Goal: Task Accomplishment & Management: Manage account settings

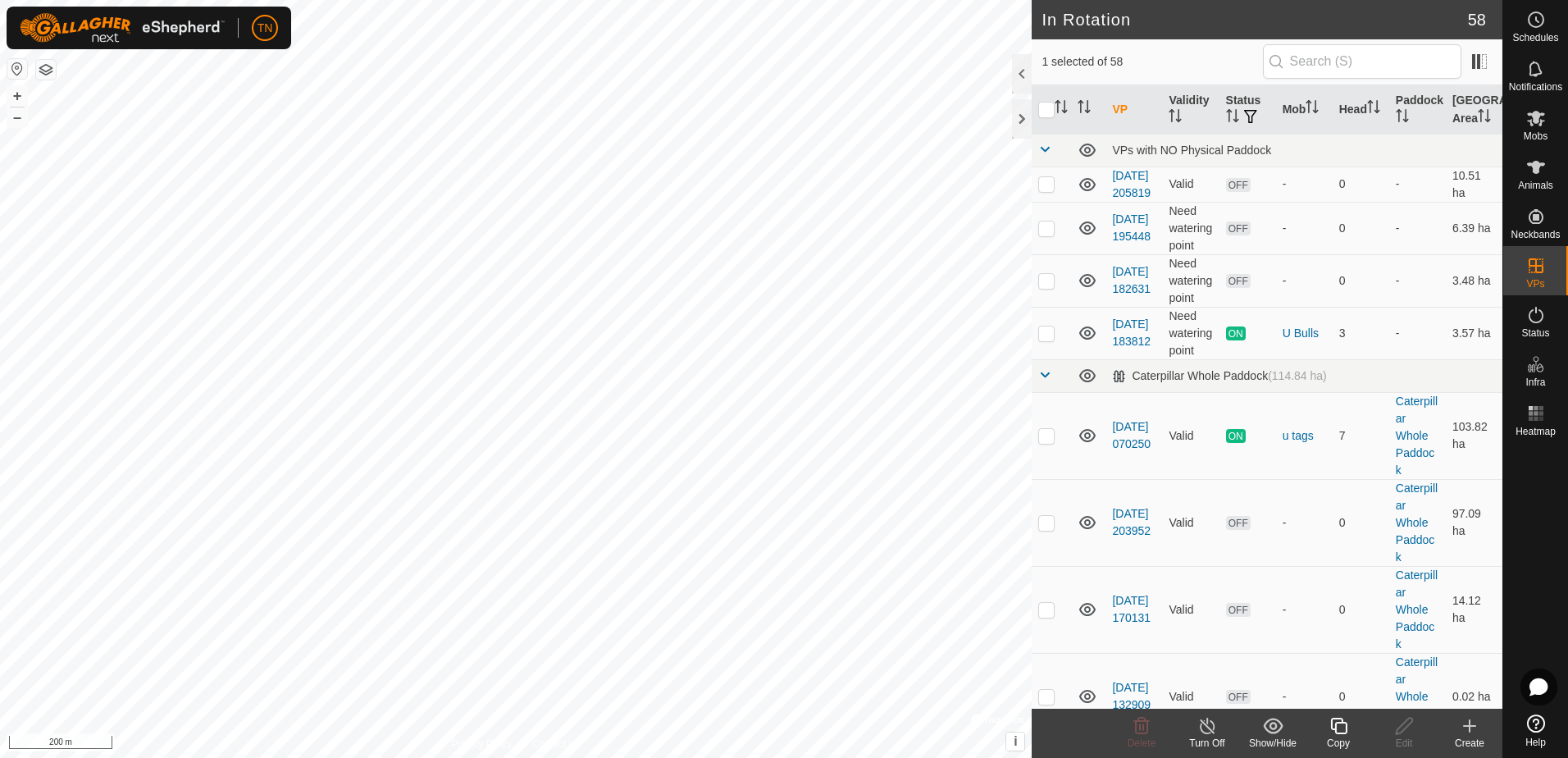
click at [1336, 726] on icon at bounding box center [1338, 726] width 20 height 19
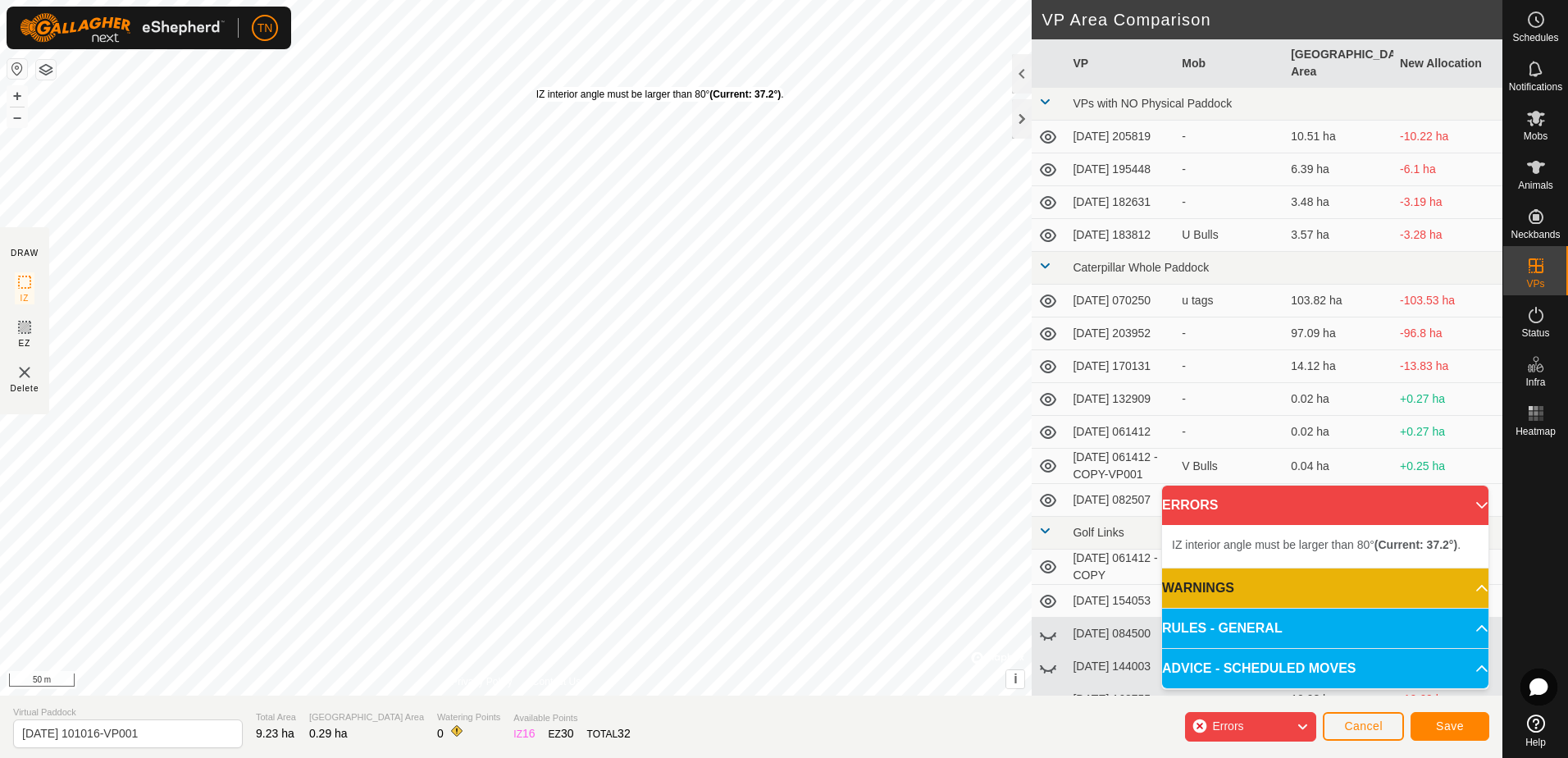
click at [536, 87] on div "IZ interior angle must be larger than 80° (Current: 37.2°) ." at bounding box center [660, 93] width 247 height 15
click at [413, 425] on div "IZ interior angle must be larger than 80° (Current: 55.1°) ." at bounding box center [536, 432] width 247 height 15
click at [417, 419] on div "IZ interior angle must be larger than 80° (Current: 55.1°) ." at bounding box center [540, 426] width 247 height 15
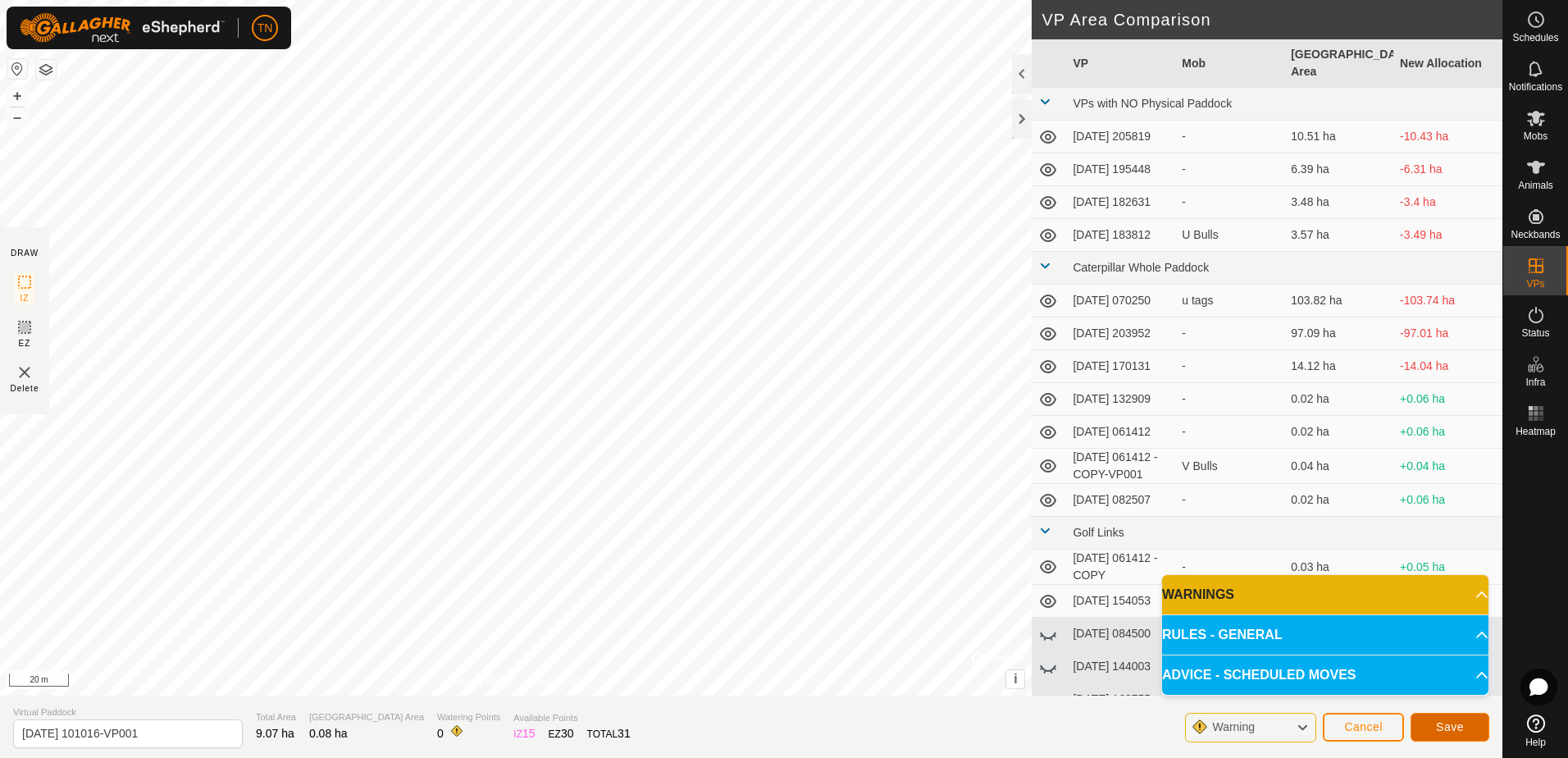
click at [1447, 728] on span "Save" at bounding box center [1449, 726] width 28 height 13
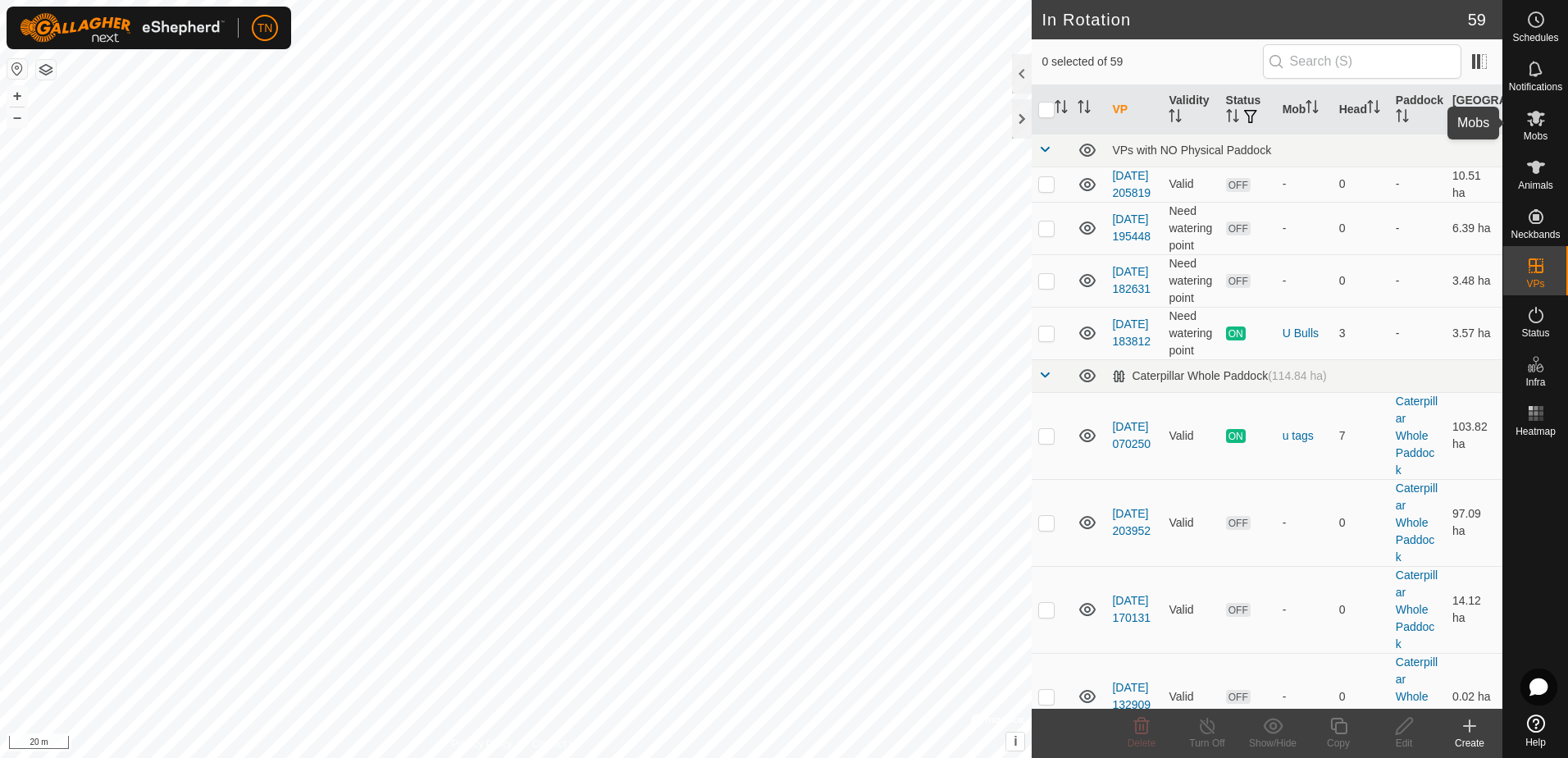
click at [1537, 123] on icon at bounding box center [1536, 119] width 18 height 16
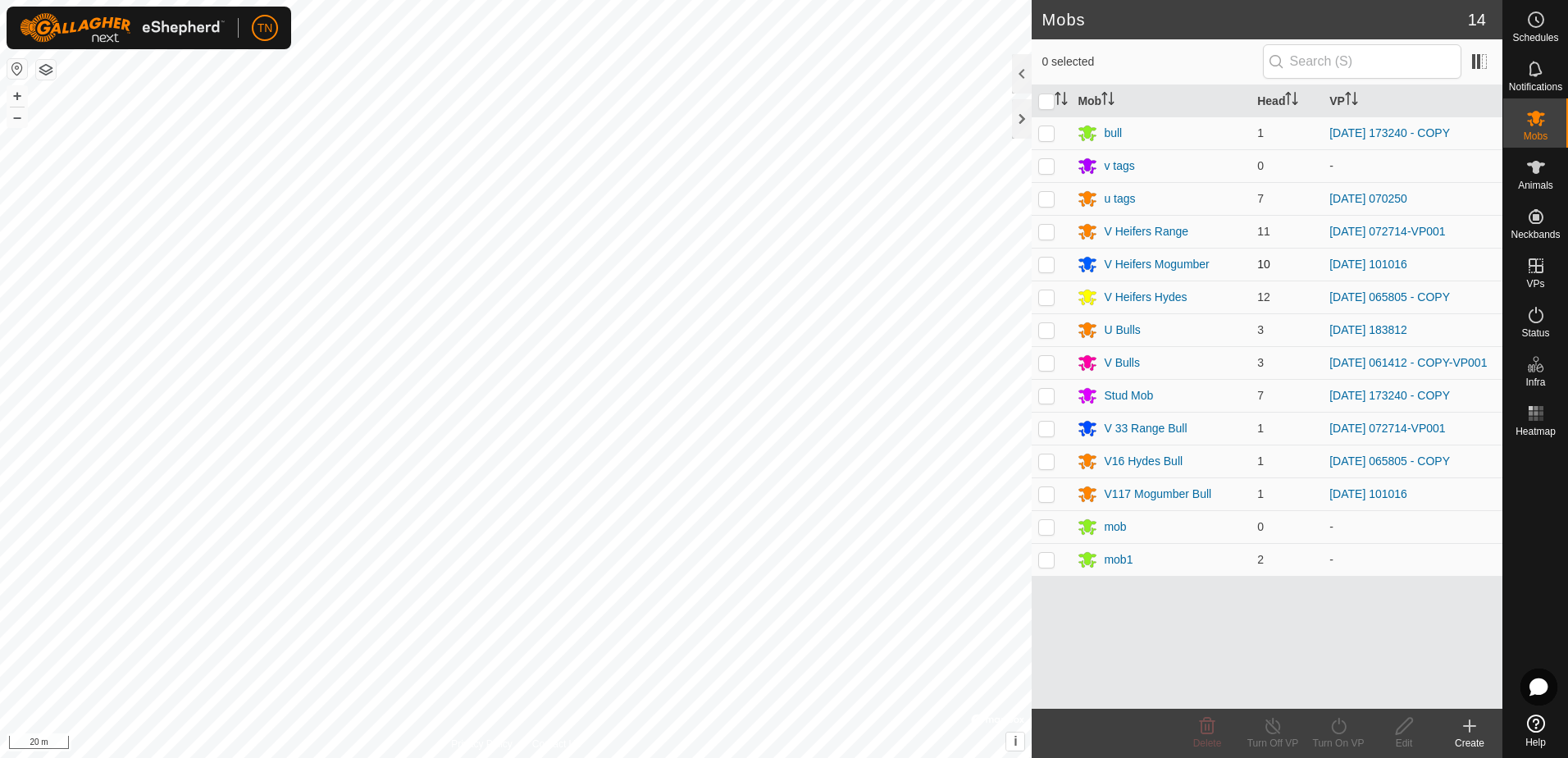
click at [1042, 266] on p-checkbox at bounding box center [1046, 264] width 17 height 13
checkbox input "true"
click at [1050, 499] on p-checkbox at bounding box center [1046, 492] width 17 height 13
checkbox input "true"
click at [1333, 730] on icon at bounding box center [1337, 725] width 15 height 17
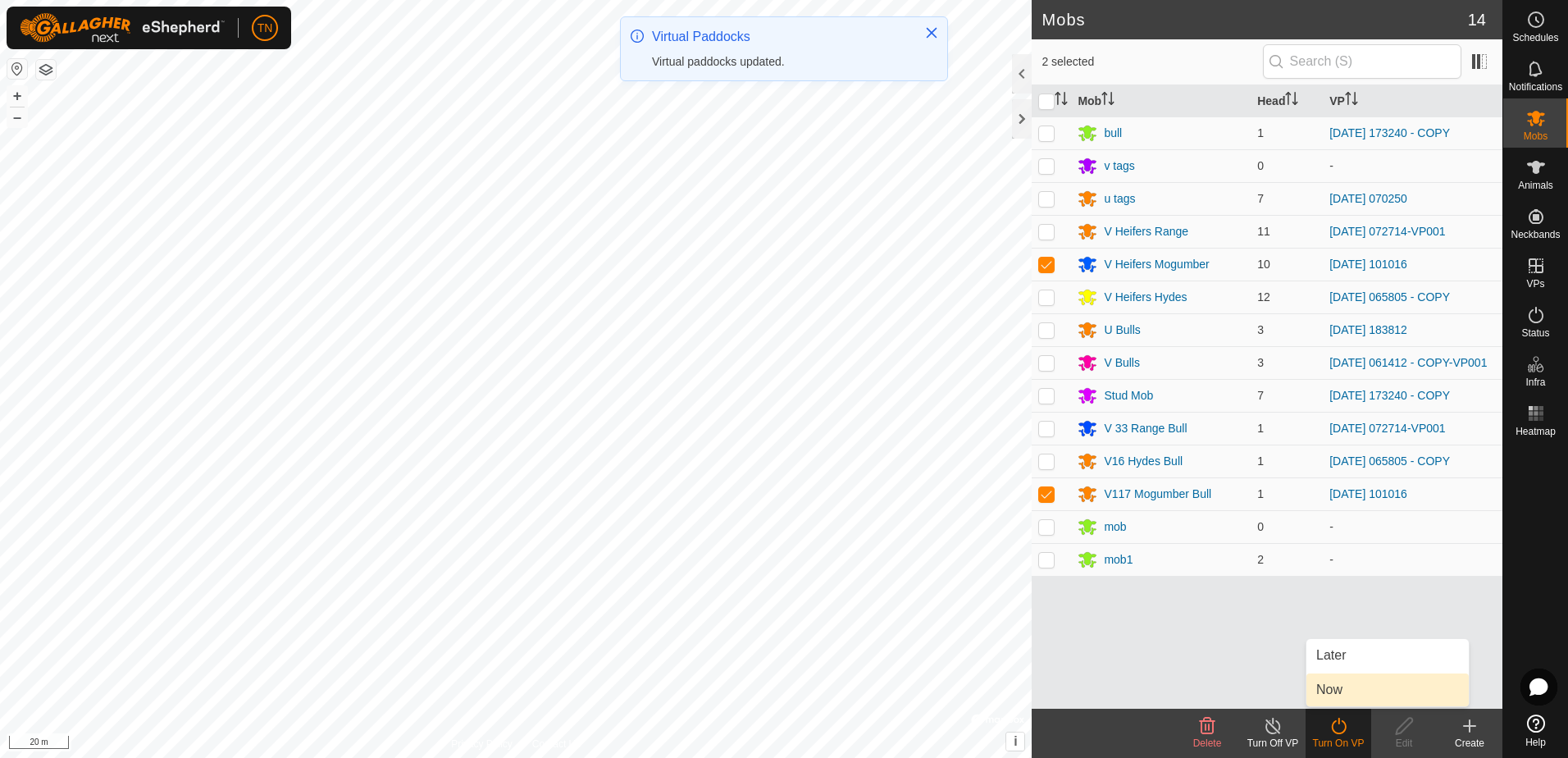
click at [1349, 685] on link "Now" at bounding box center [1387, 690] width 163 height 33
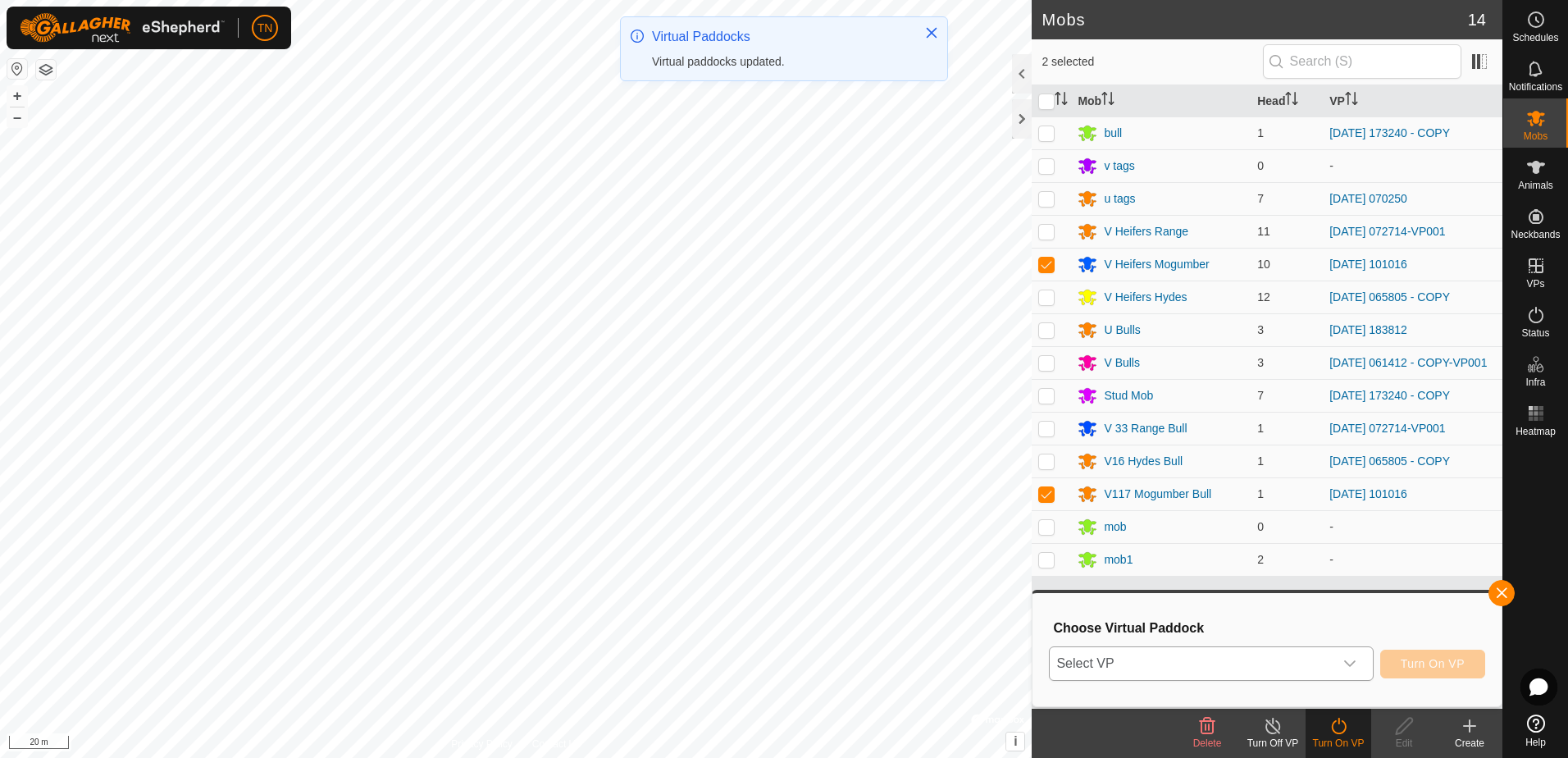
click at [1348, 665] on icon "dropdown trigger" at bounding box center [1349, 663] width 13 height 13
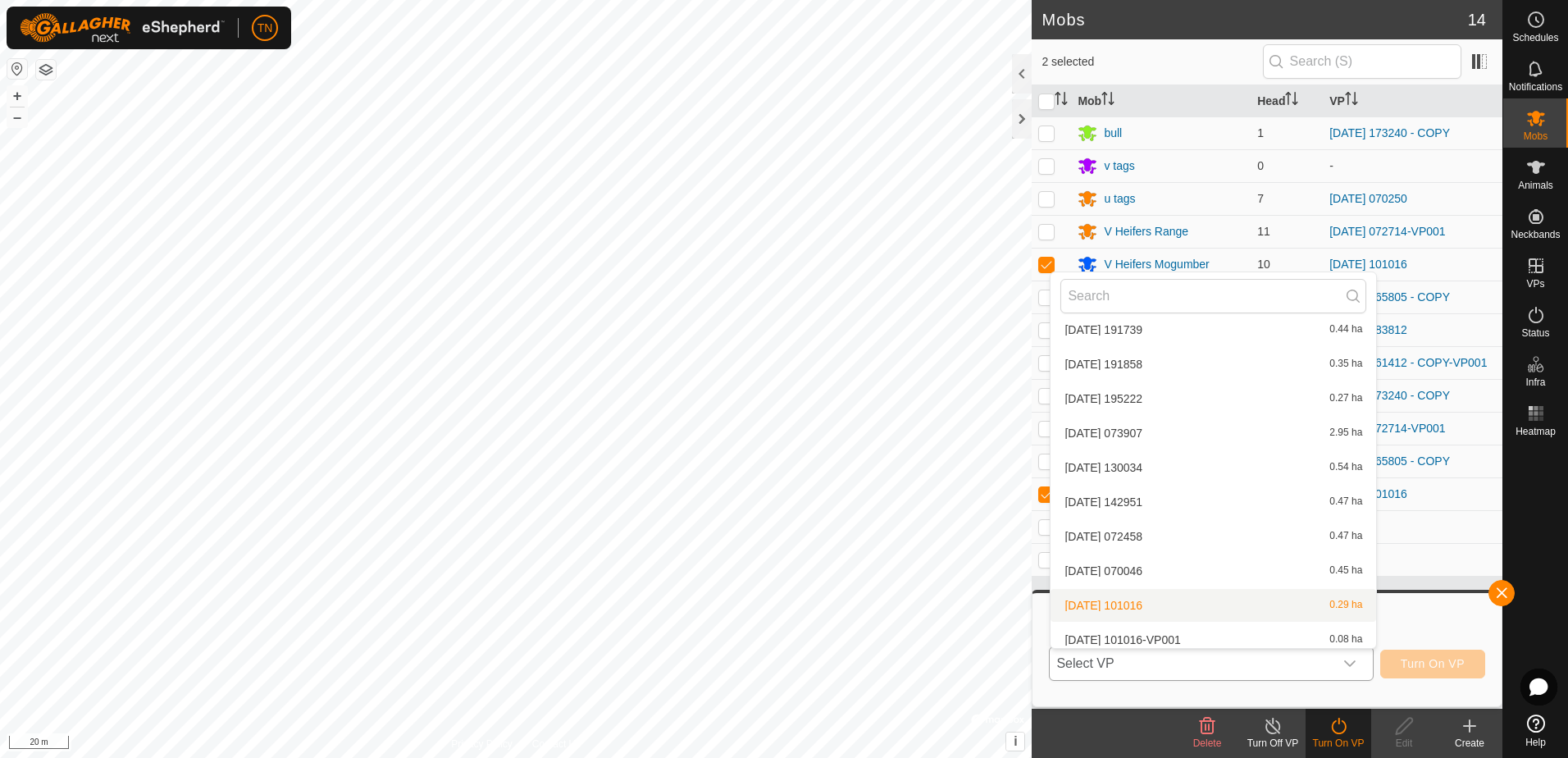
scroll to position [2079, 0]
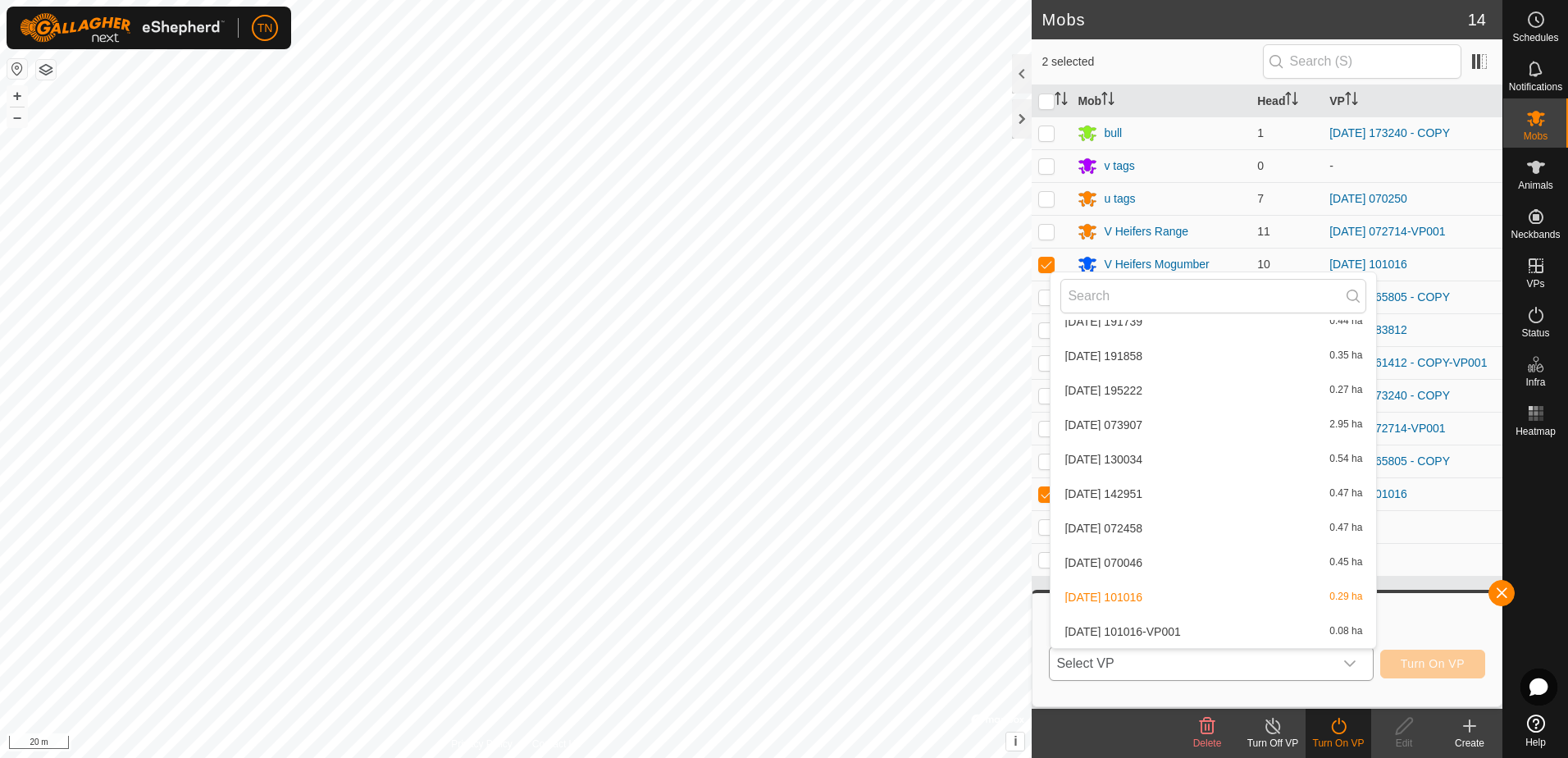
click at [1243, 622] on li "2025-08-11 101016-VP001 0.08 ha" at bounding box center [1213, 632] width 325 height 33
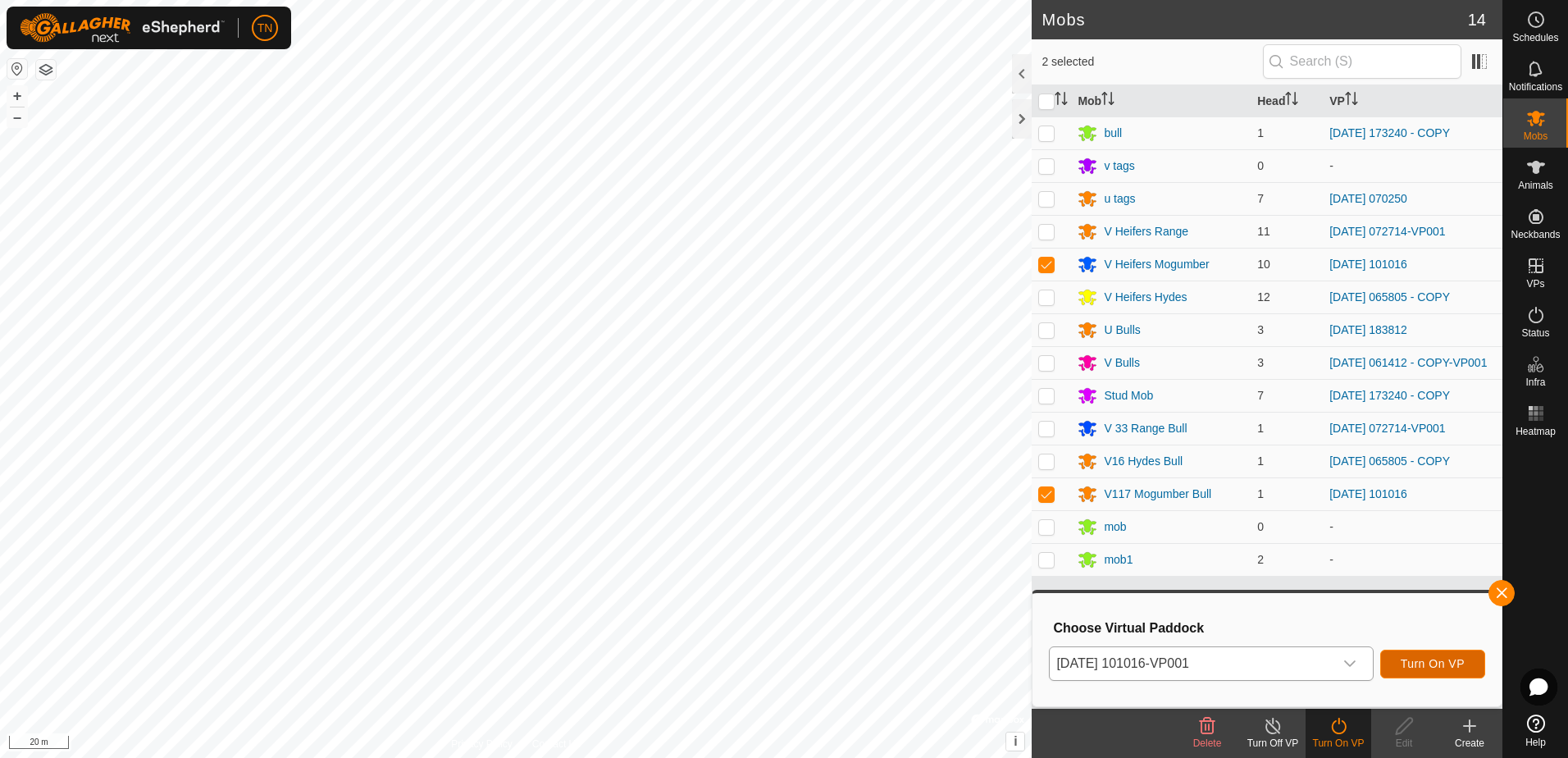
click at [1453, 664] on span "Turn On VP" at bounding box center [1433, 663] width 64 height 13
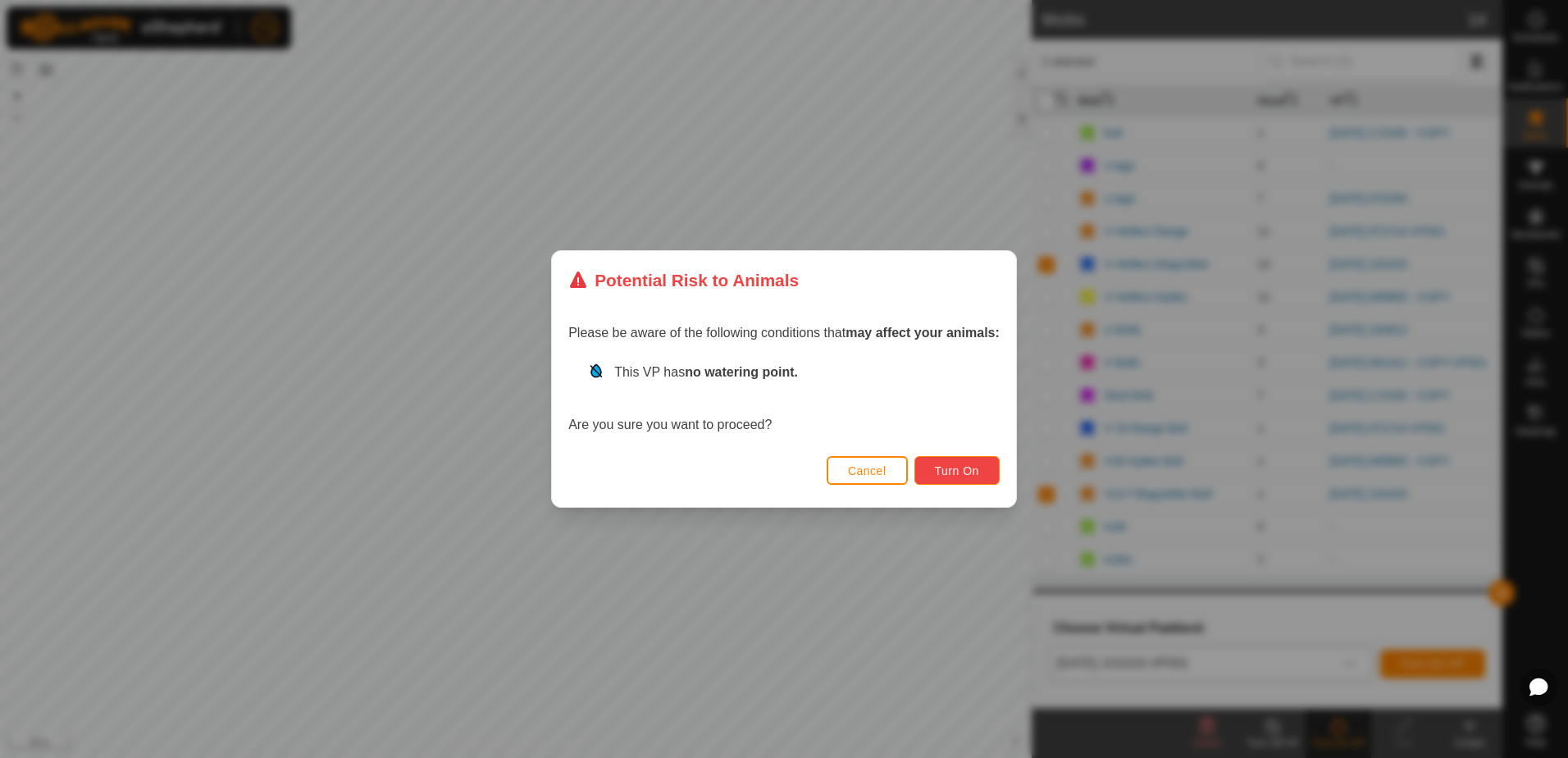
click at [945, 465] on span "Turn On" at bounding box center [957, 470] width 44 height 13
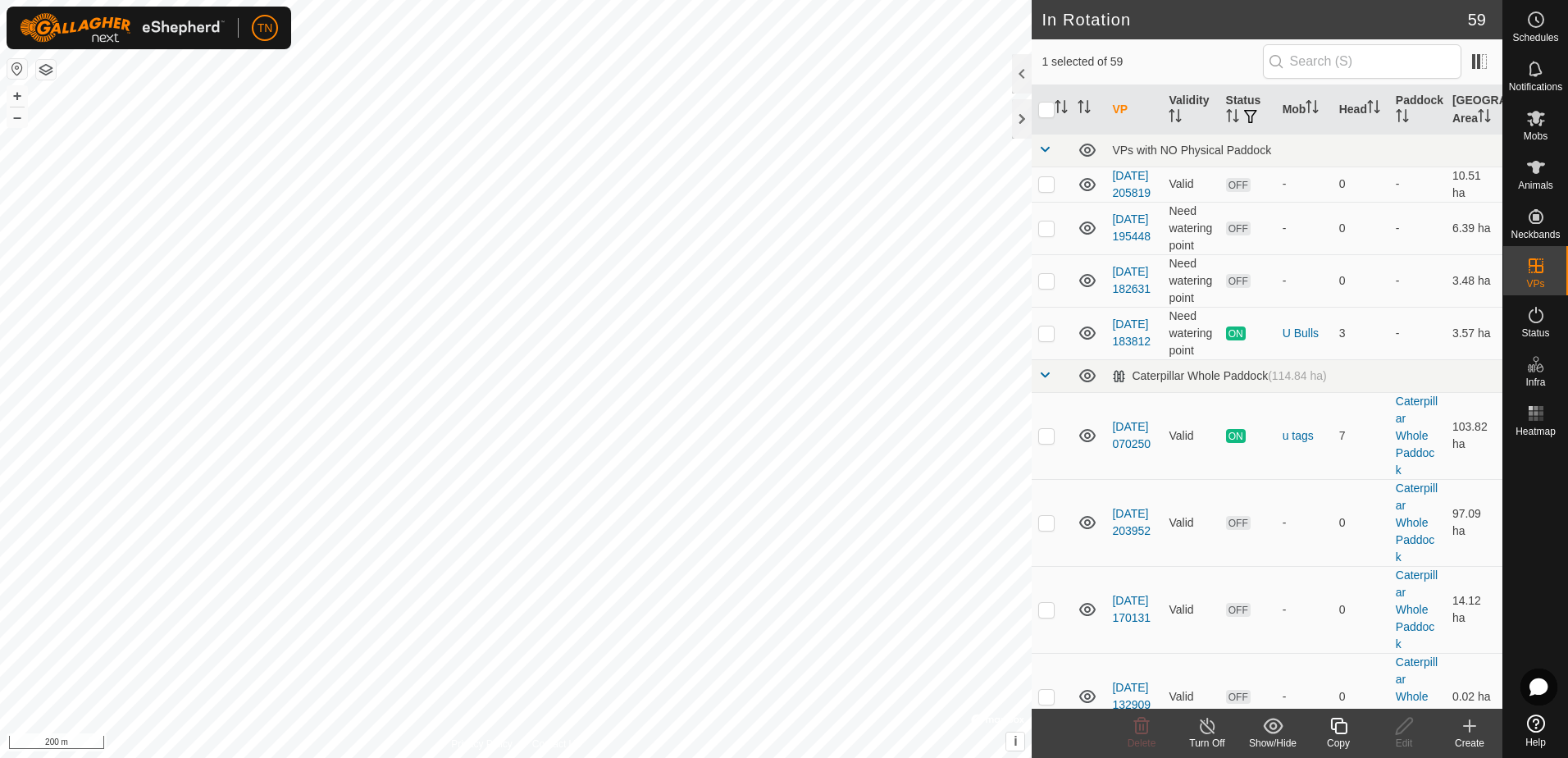
click at [1342, 734] on icon at bounding box center [1338, 725] width 17 height 17
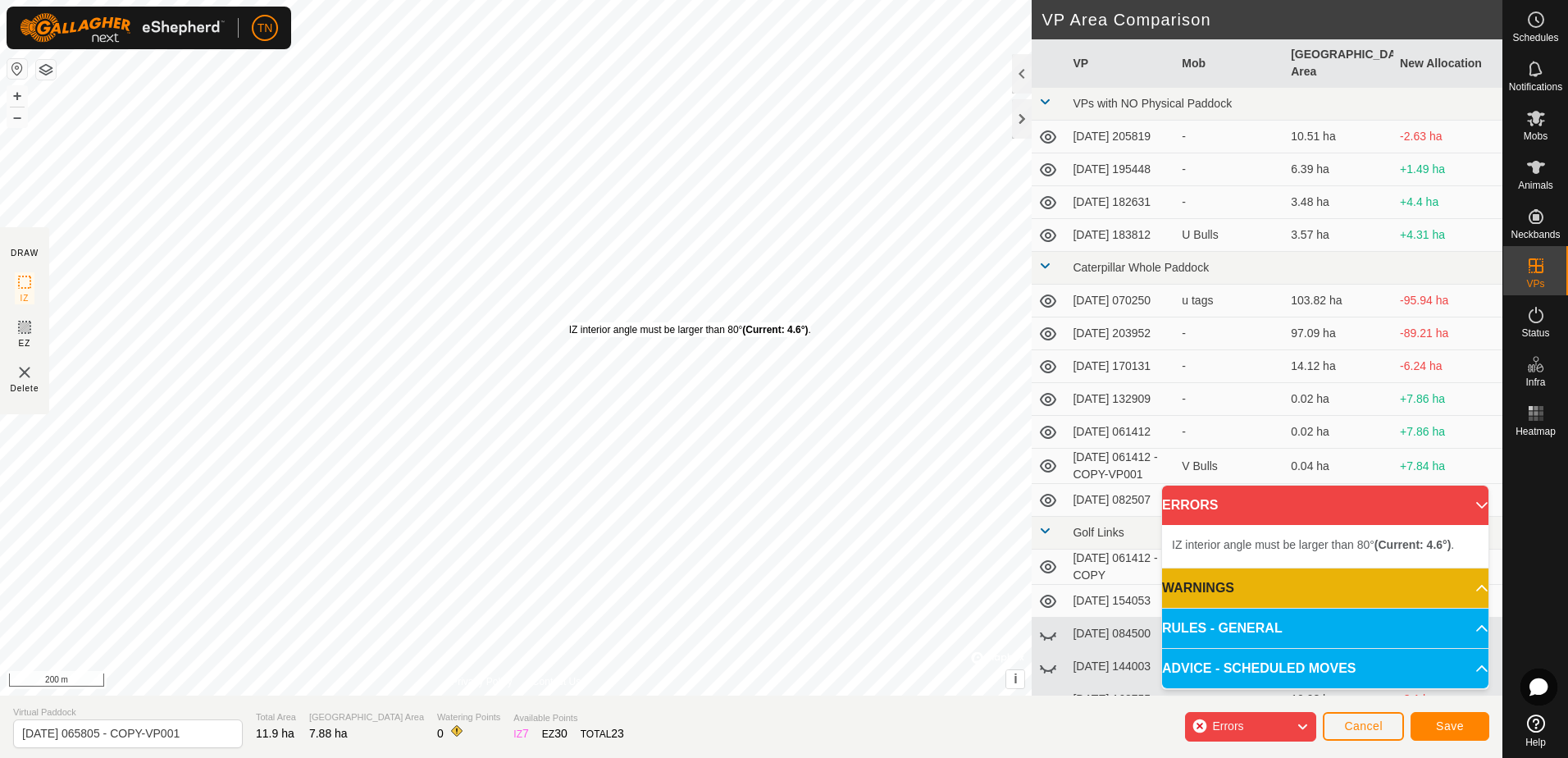
click at [569, 322] on div "IZ interior angle must be larger than 80° (Current: 4.6°) ." at bounding box center [690, 329] width 242 height 15
click at [340, 150] on div "IZ interior angle must be larger than 80° (Current: 16.5°) ." at bounding box center [463, 157] width 247 height 15
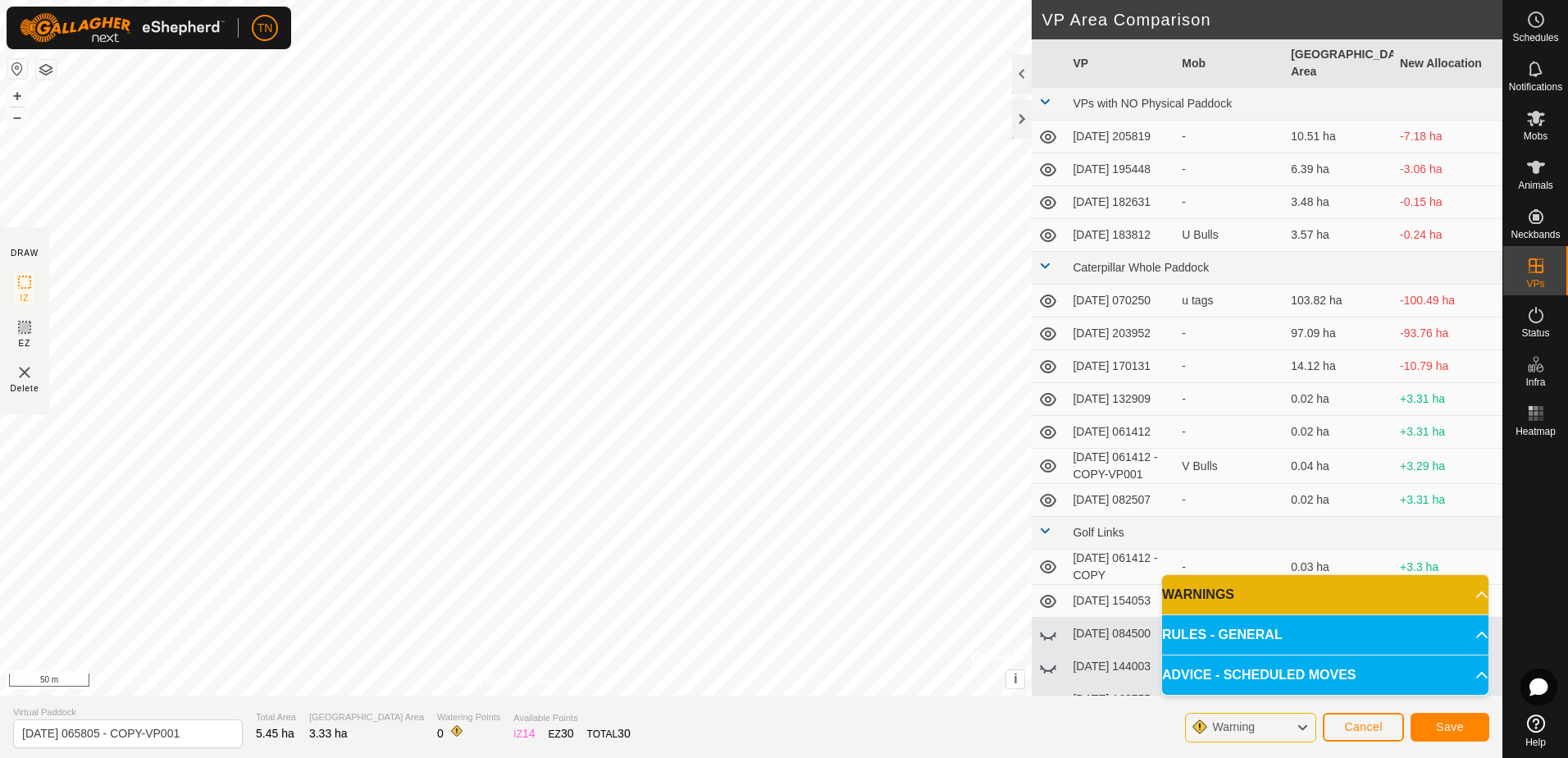
click at [593, 757] on html "TN Schedules Notifications Mobs Animals Neckbands VPs Status Infra Heatmap Help…" at bounding box center [784, 379] width 1568 height 758
click at [901, 757] on html "TN Schedules Notifications Mobs Animals Neckbands VPs Status Infra Heatmap Help…" at bounding box center [784, 379] width 1568 height 758
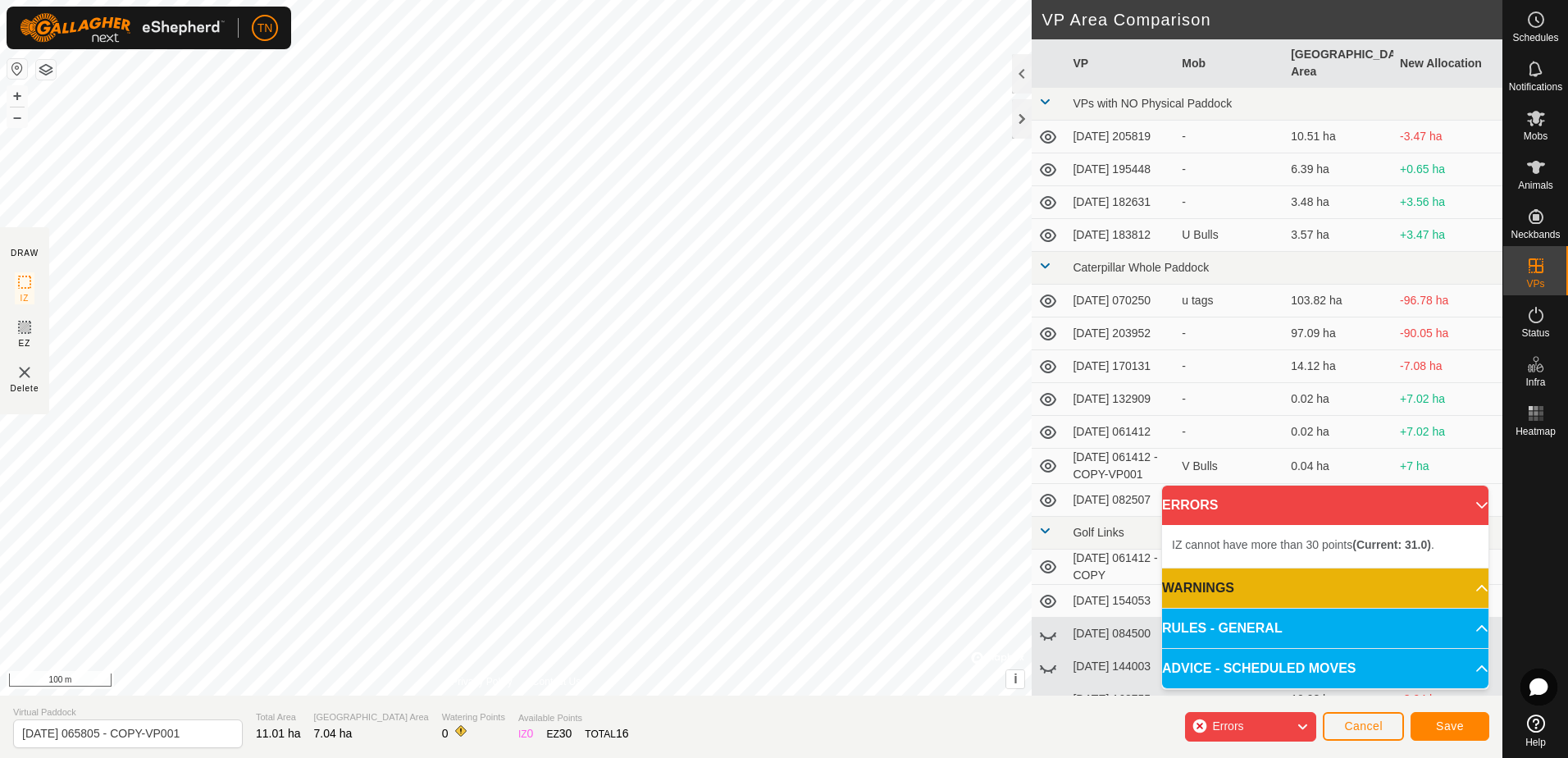
click at [1107, 556] on div "DRAW IZ EZ Delete Privacy Policy Contact Us IZ interior angle must be larger th…" at bounding box center [751, 347] width 1503 height 695
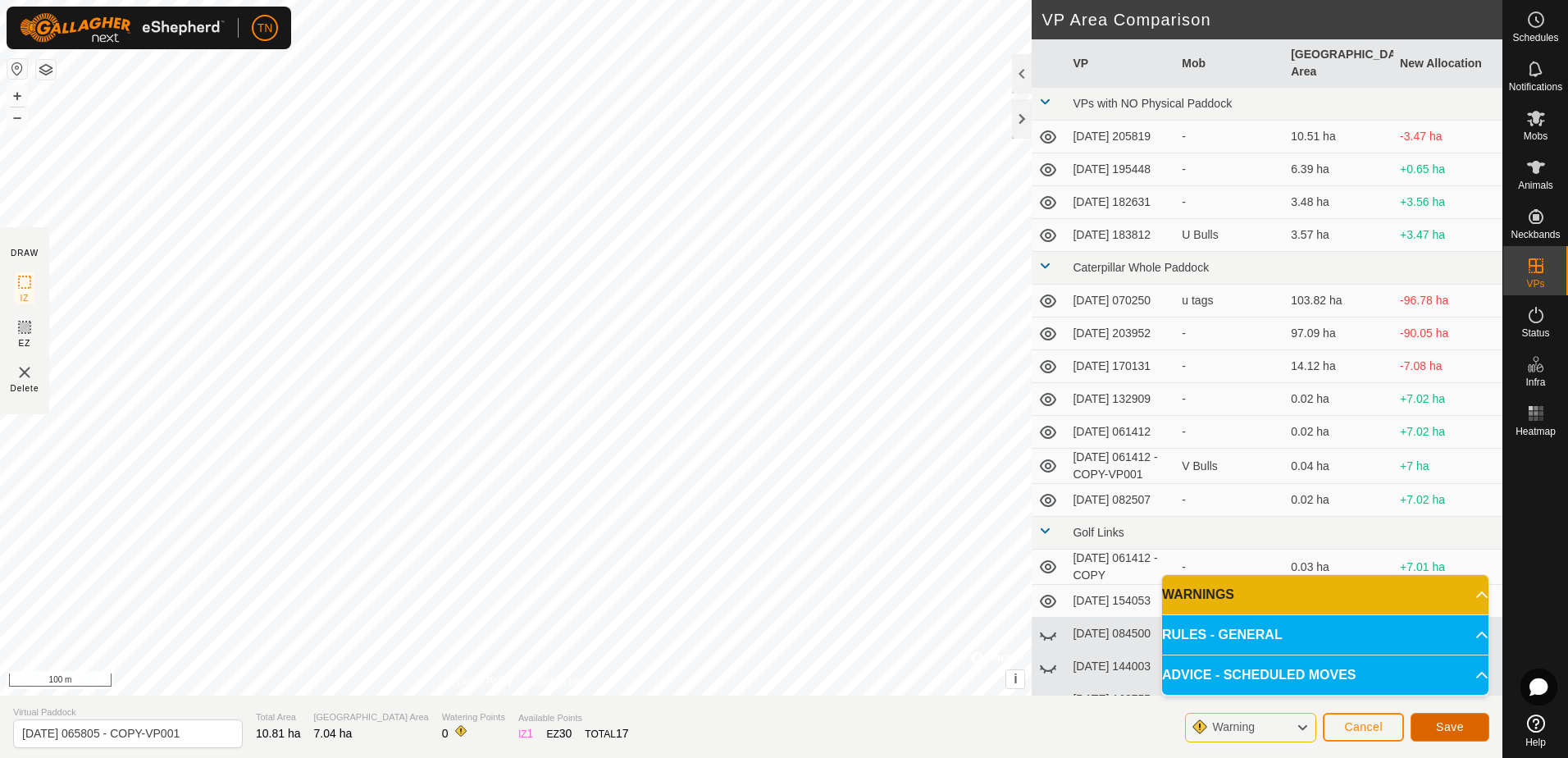
click at [1443, 729] on span "Save" at bounding box center [1449, 726] width 28 height 13
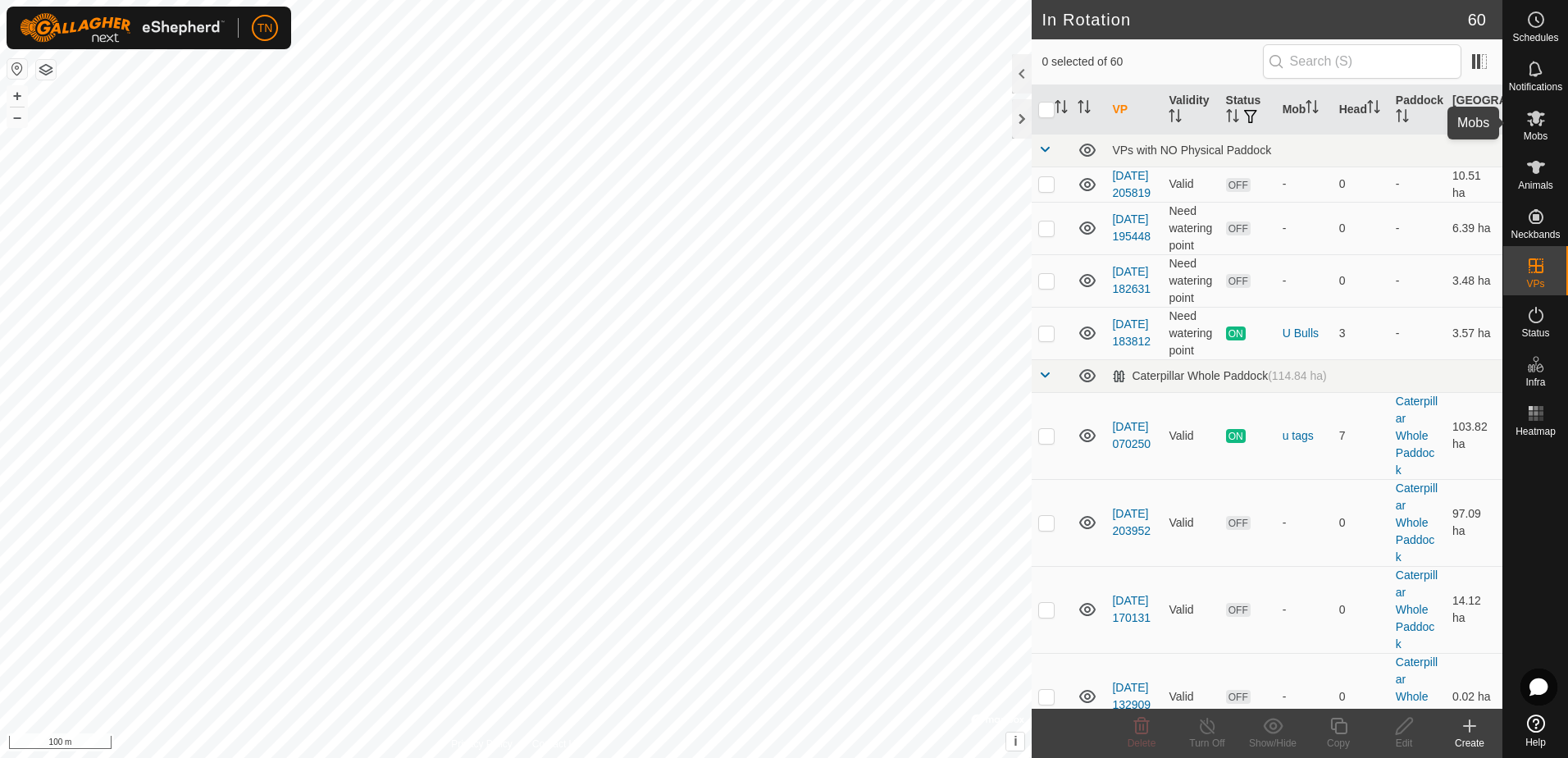
drag, startPoint x: 1543, startPoint y: 123, endPoint x: 1534, endPoint y: 125, distance: 9.2
click at [1543, 123] on icon at bounding box center [1536, 118] width 19 height 19
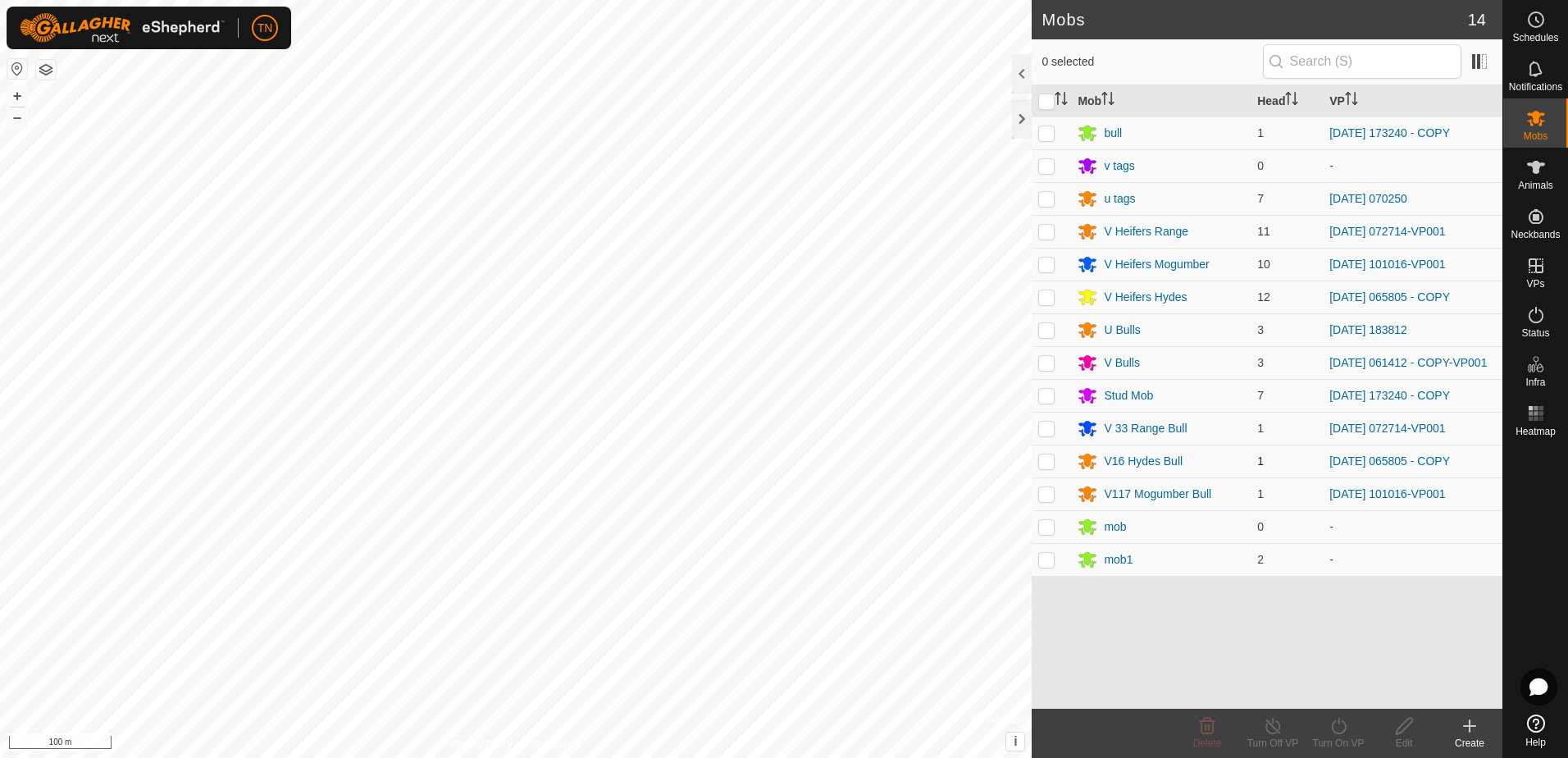
click at [1046, 461] on p-checkbox at bounding box center [1046, 460] width 17 height 13
checkbox input "true"
click at [1047, 300] on p-checkbox at bounding box center [1046, 296] width 17 height 13
checkbox input "true"
click at [1336, 731] on icon at bounding box center [1338, 726] width 20 height 19
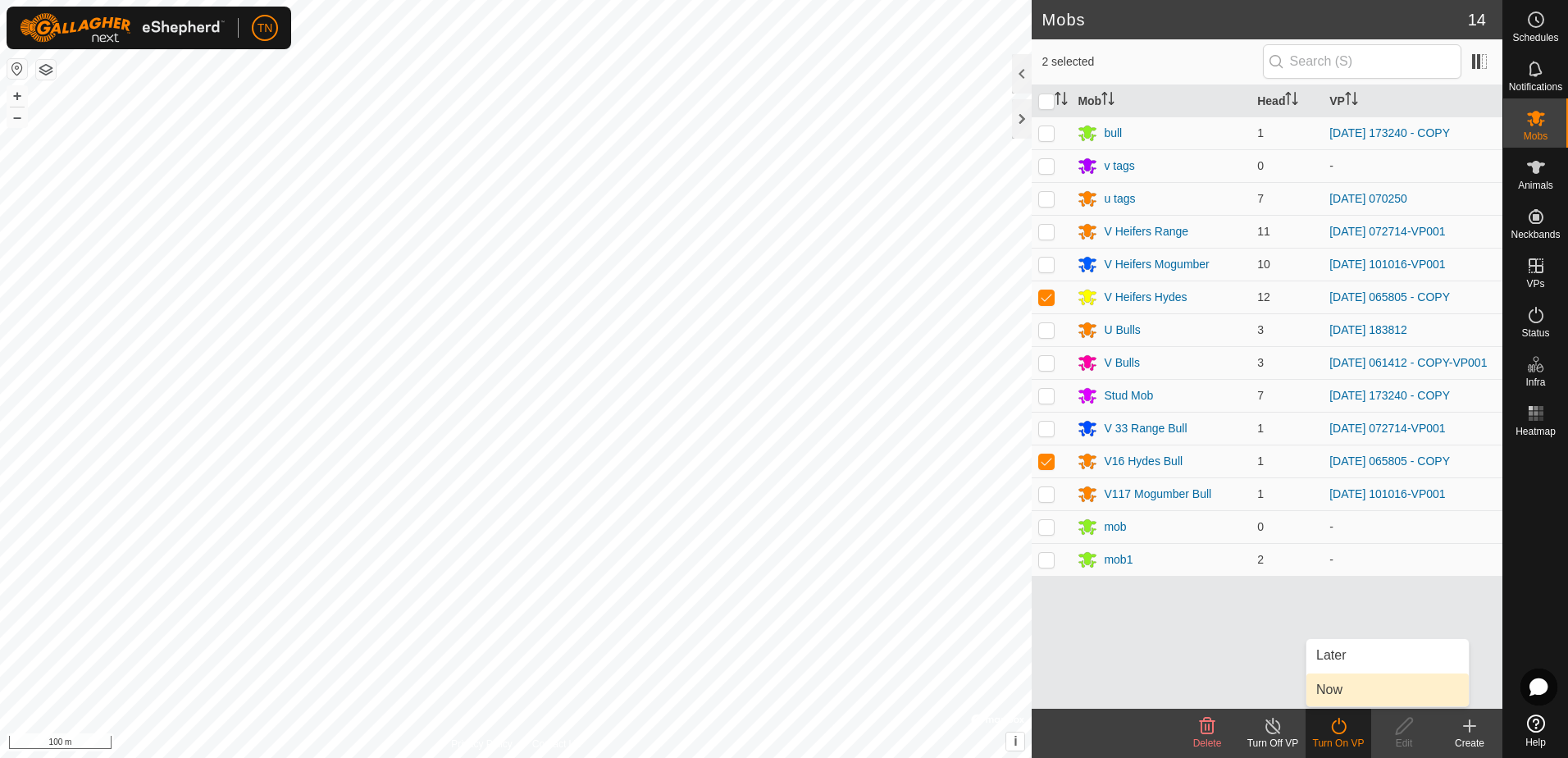
click at [1349, 690] on link "Now" at bounding box center [1387, 690] width 163 height 33
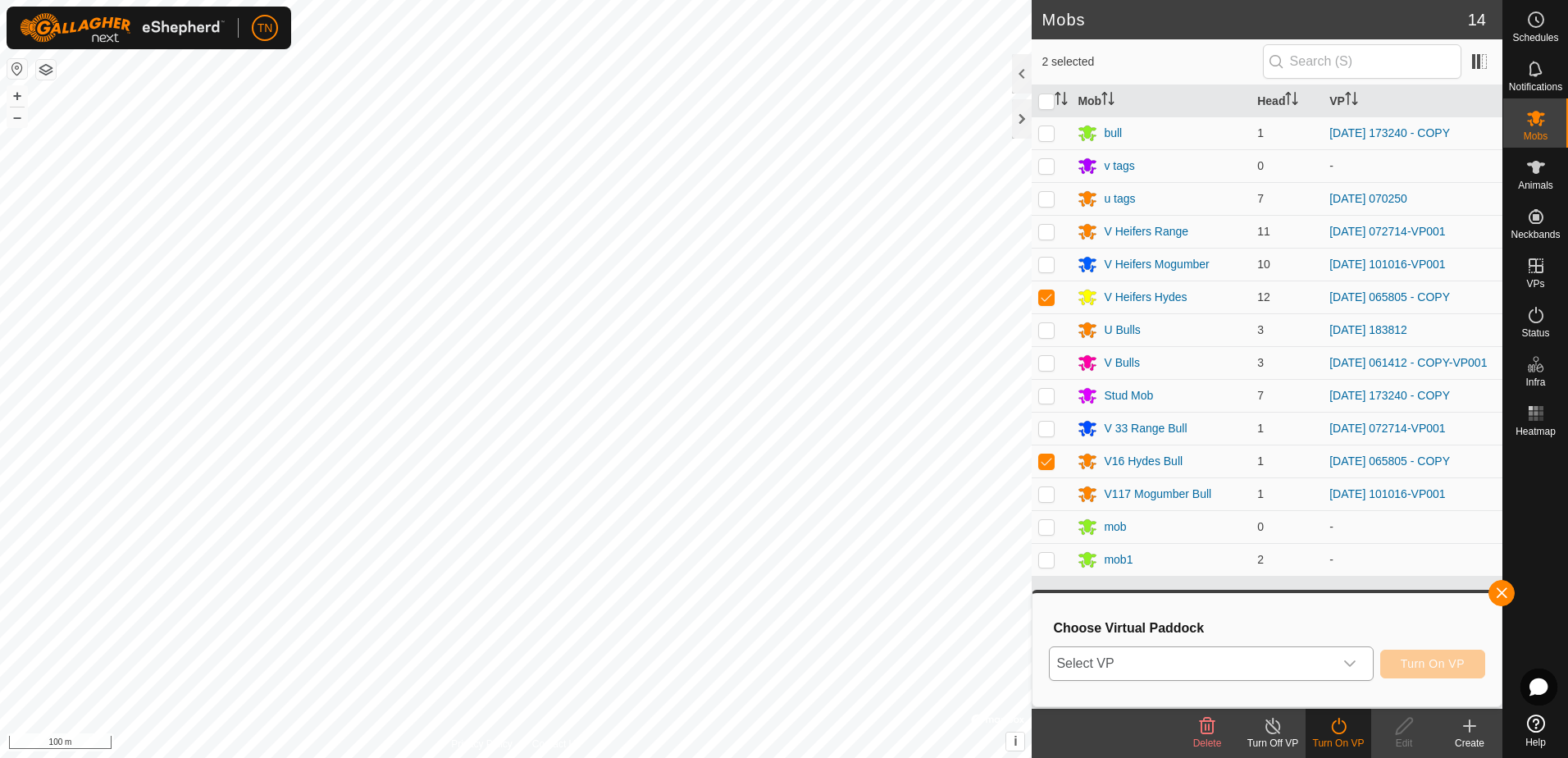
click at [1344, 664] on div "dropdown trigger" at bounding box center [1350, 664] width 33 height 33
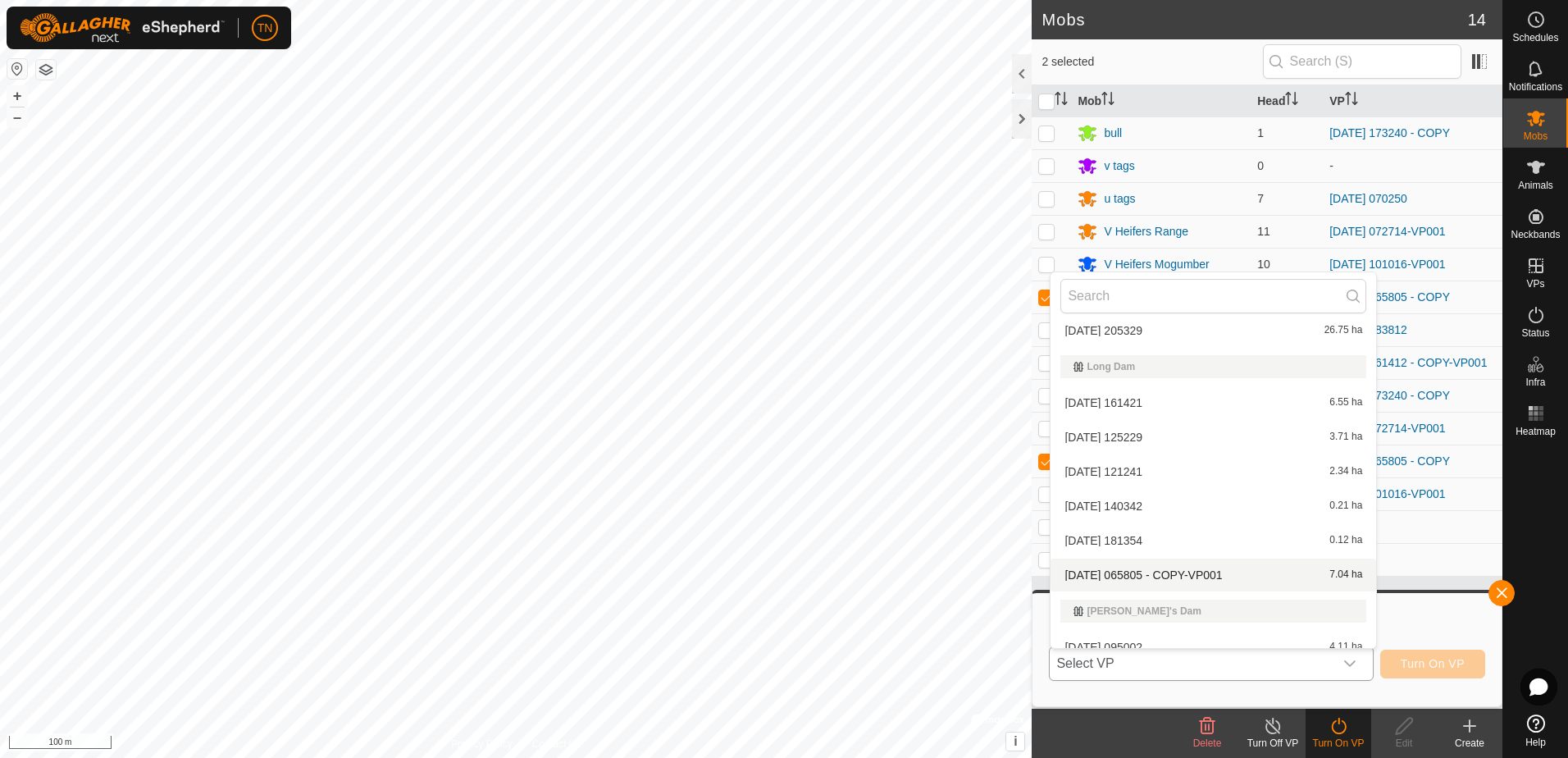
scroll to position [1558, 0]
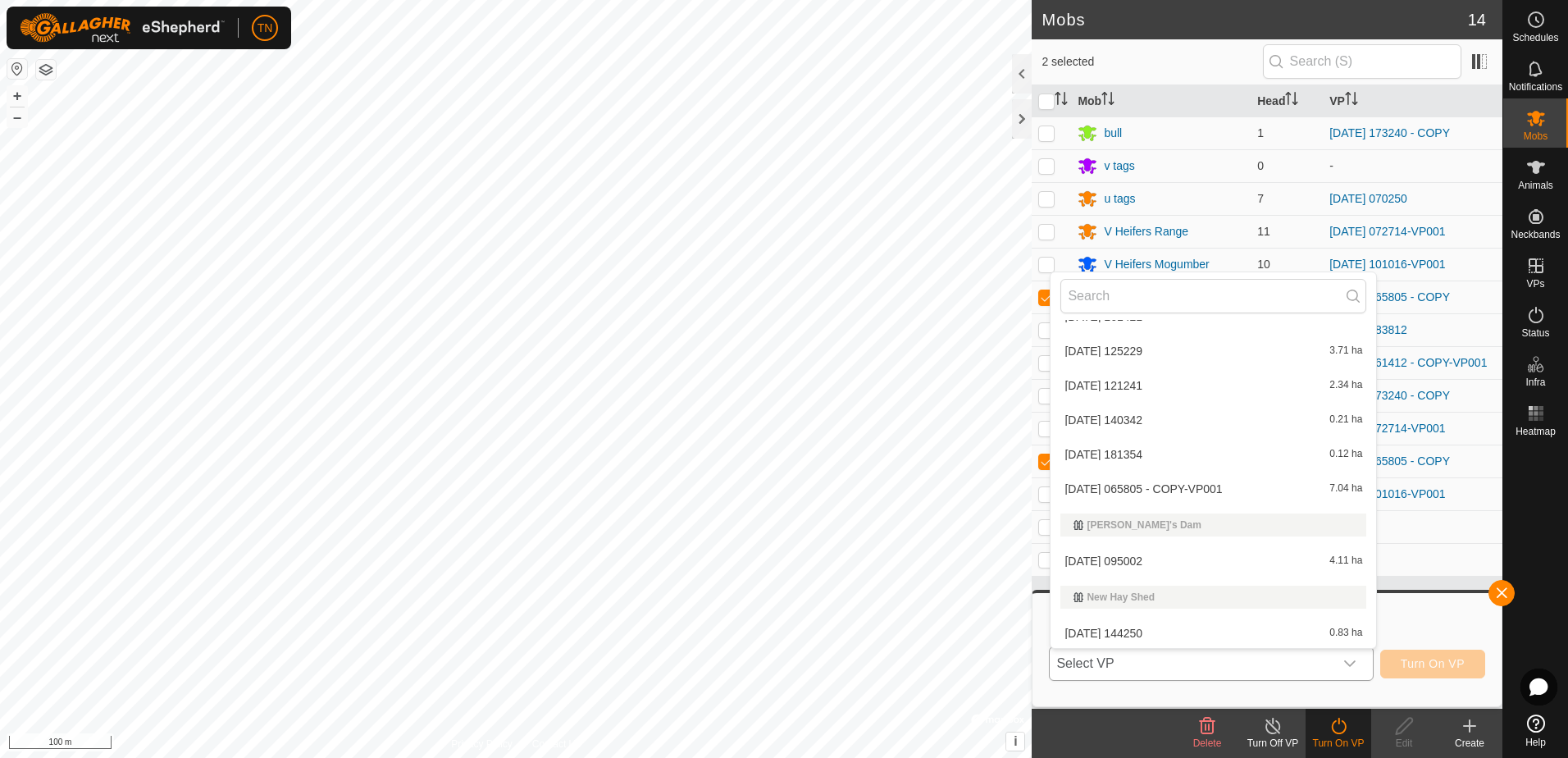
click at [1270, 492] on li "[DATE] 065805 - COPY-VP001 7.04 ha" at bounding box center [1213, 488] width 325 height 33
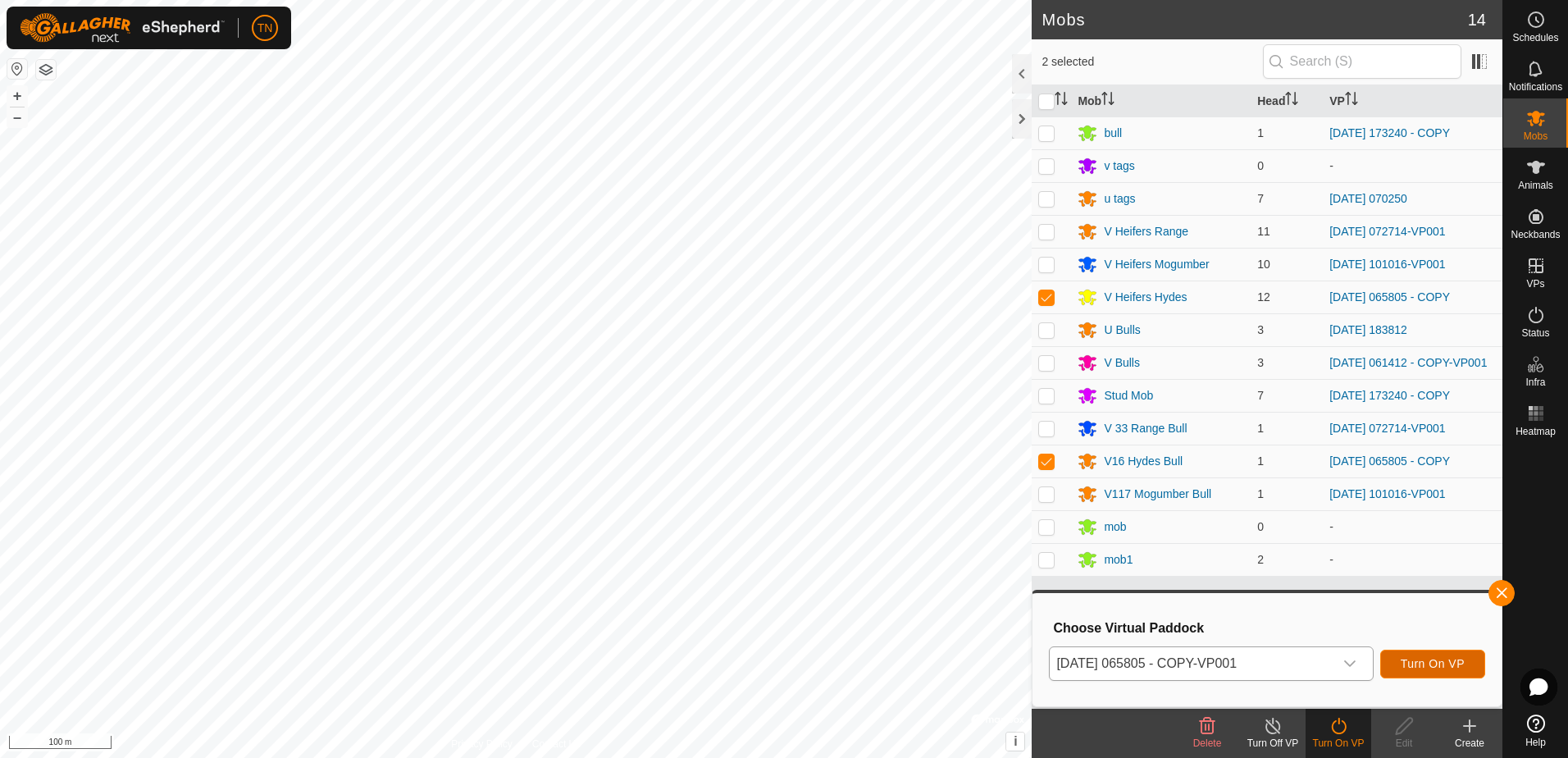
click at [1430, 664] on span "Turn On VP" at bounding box center [1433, 663] width 64 height 13
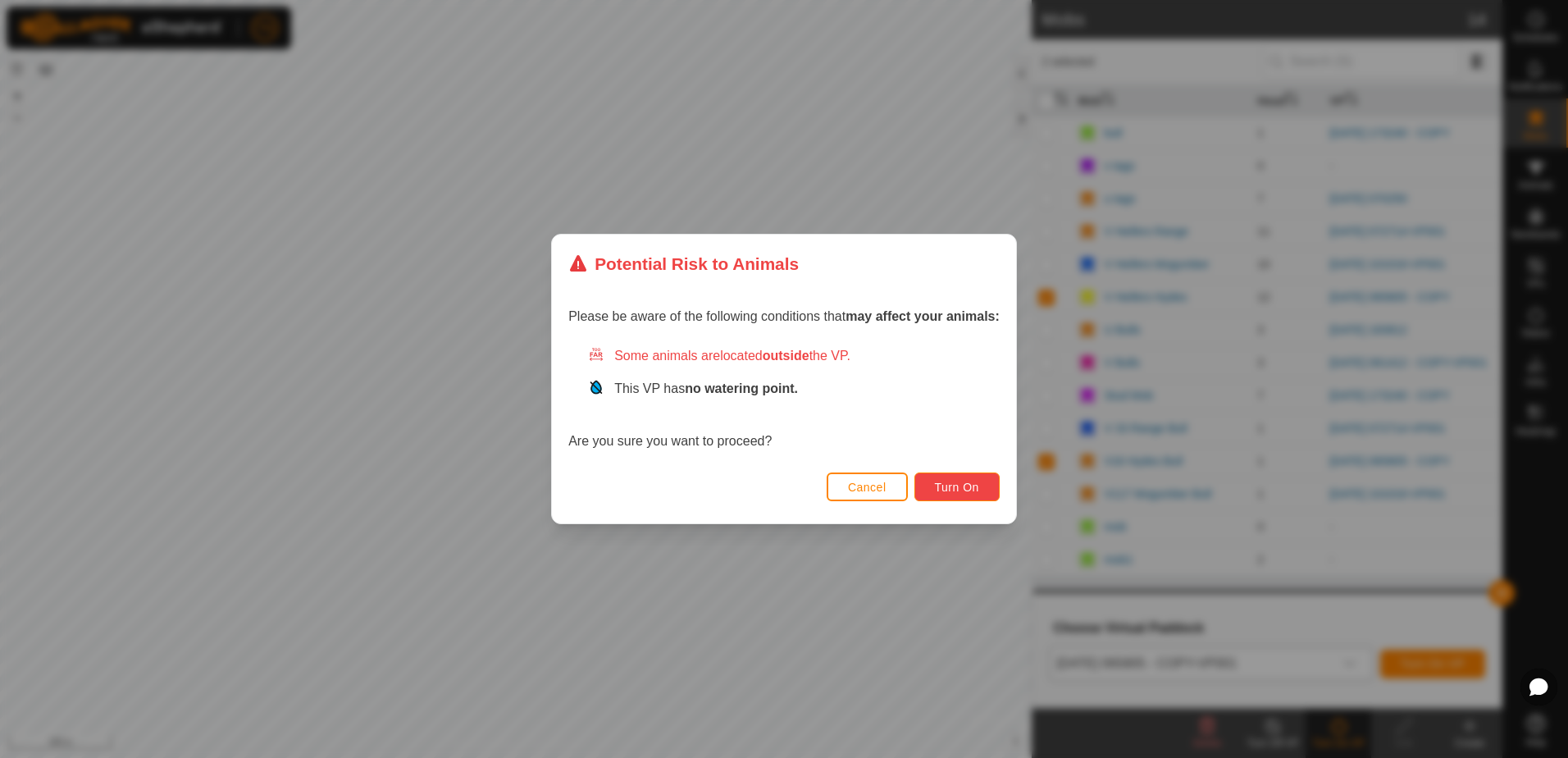
click at [966, 485] on span "Turn On" at bounding box center [957, 487] width 44 height 13
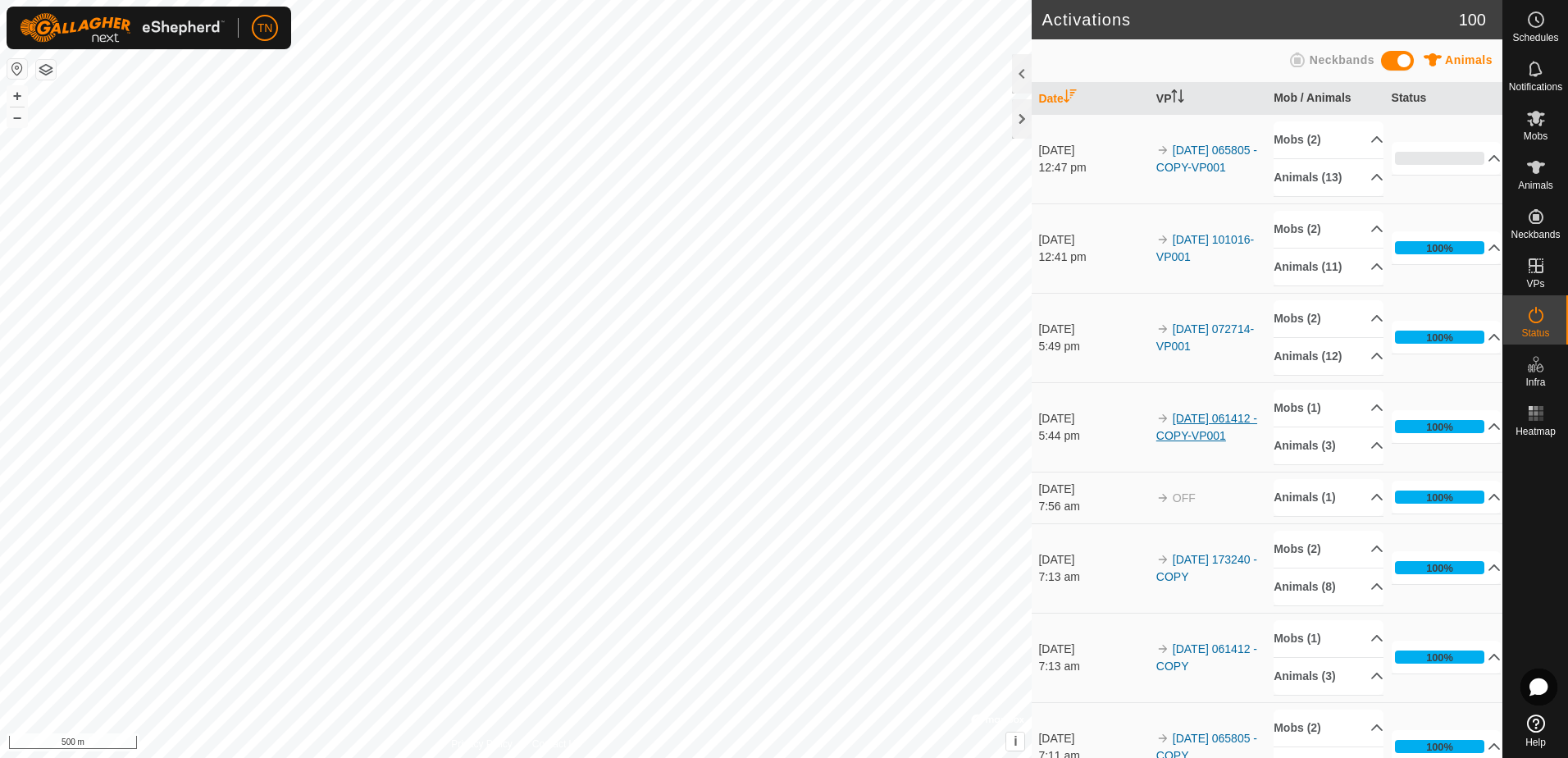
click at [1215, 427] on div "Activations 100 Animals Neckbands Date VP Mob / Animals Status [DATE] 12:47 pm …" at bounding box center [751, 379] width 1503 height 758
click at [1043, 453] on div "Activations 100 Animals Neckbands Date VP Mob / Animals Status [DATE] 12:47 pm …" at bounding box center [751, 379] width 1503 height 758
click at [1535, 181] on span "Animals" at bounding box center [1536, 185] width 35 height 10
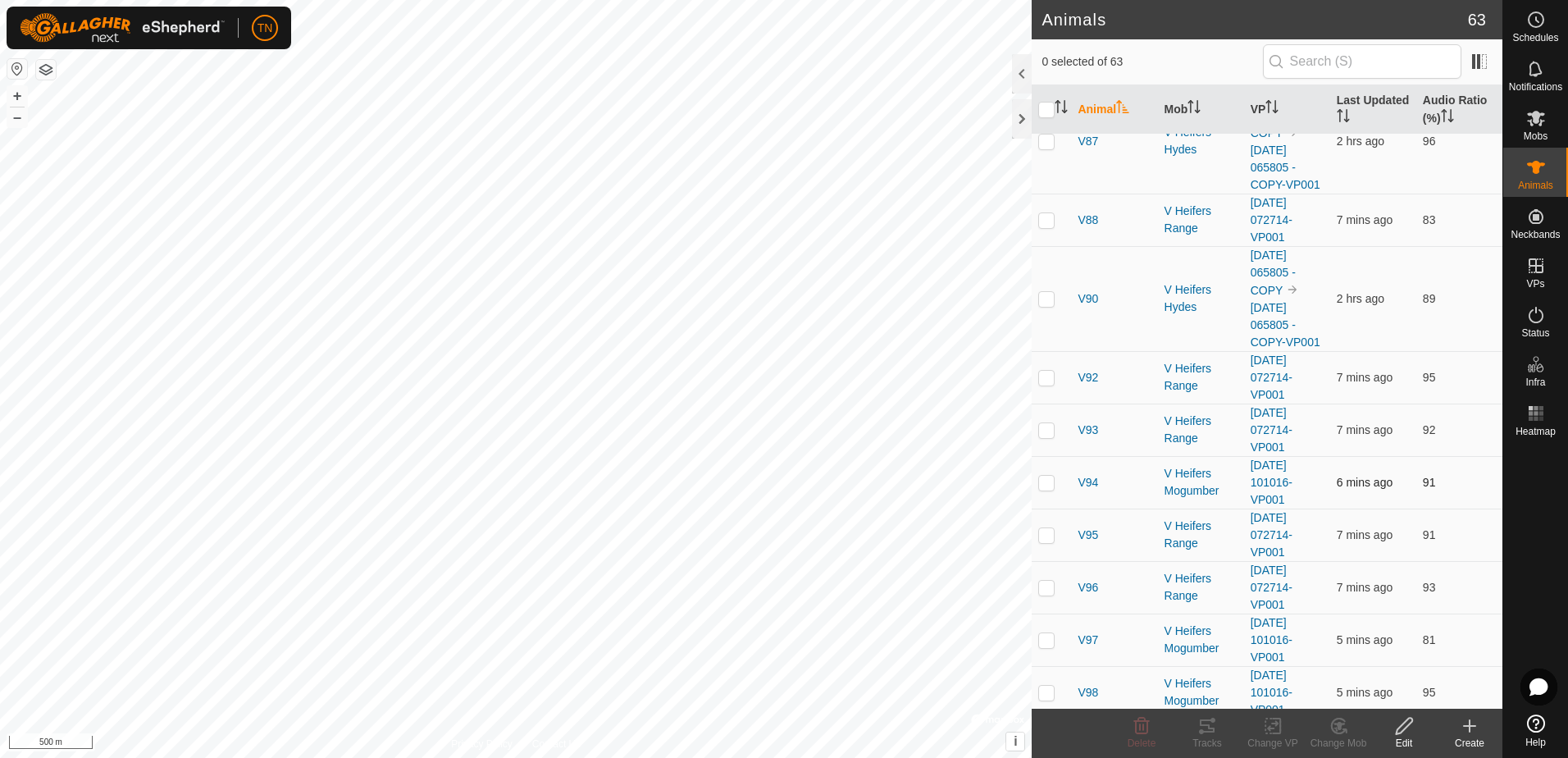
scroll to position [3182, 0]
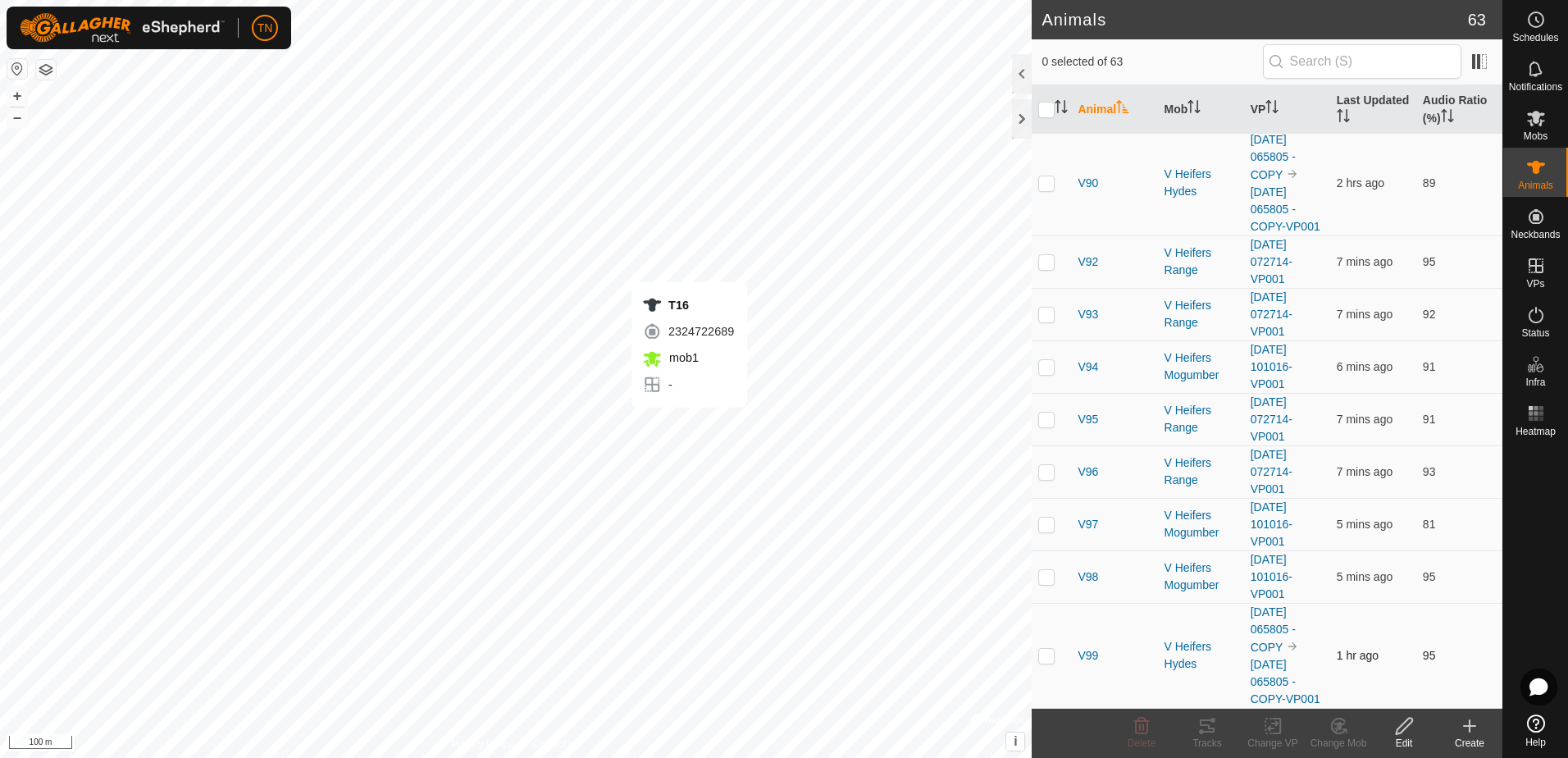
checkbox input "true"
click at [1534, 133] on span "Mobs" at bounding box center [1535, 136] width 23 height 10
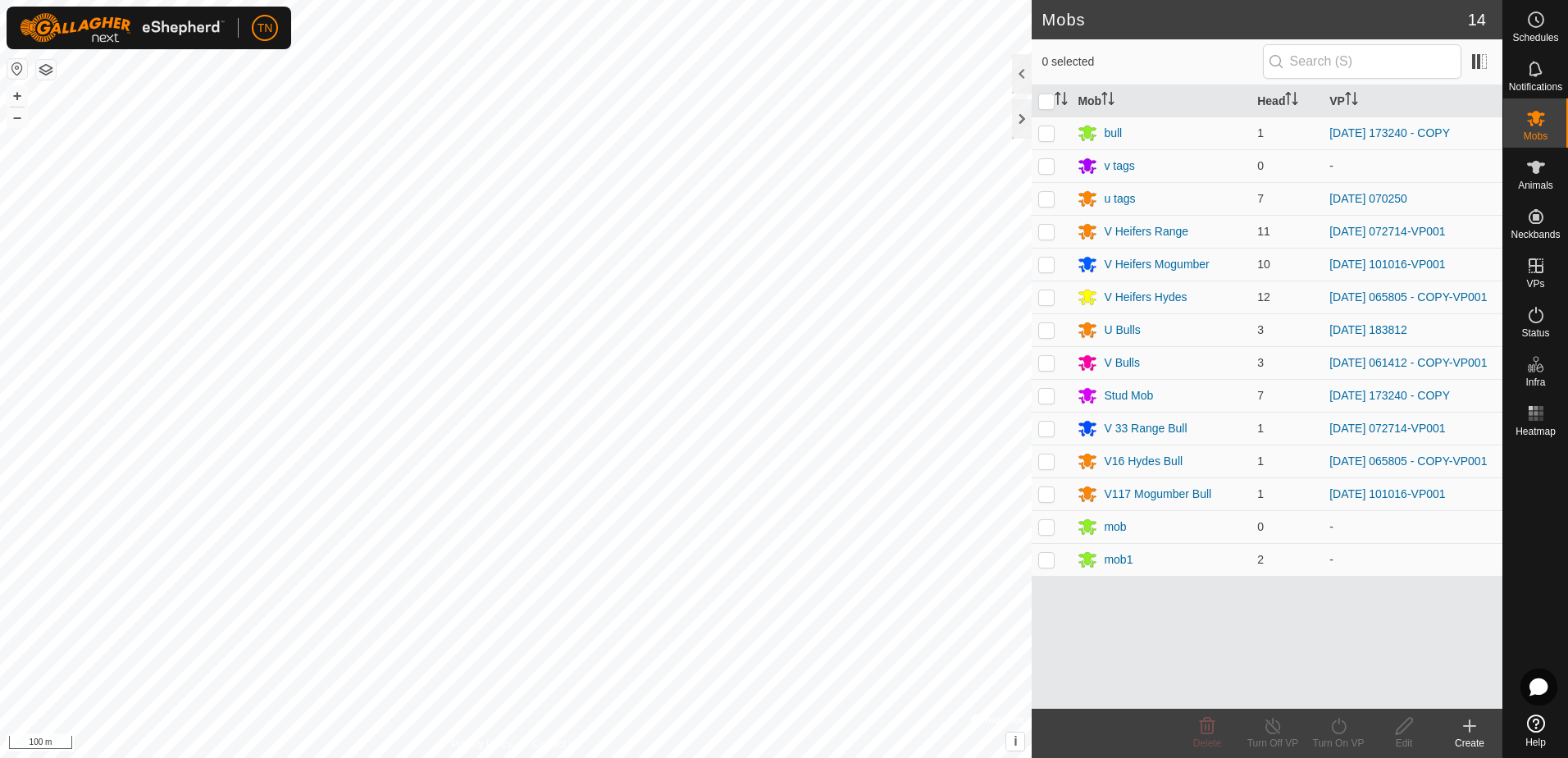
click at [1471, 735] on icon at bounding box center [1470, 726] width 19 height 19
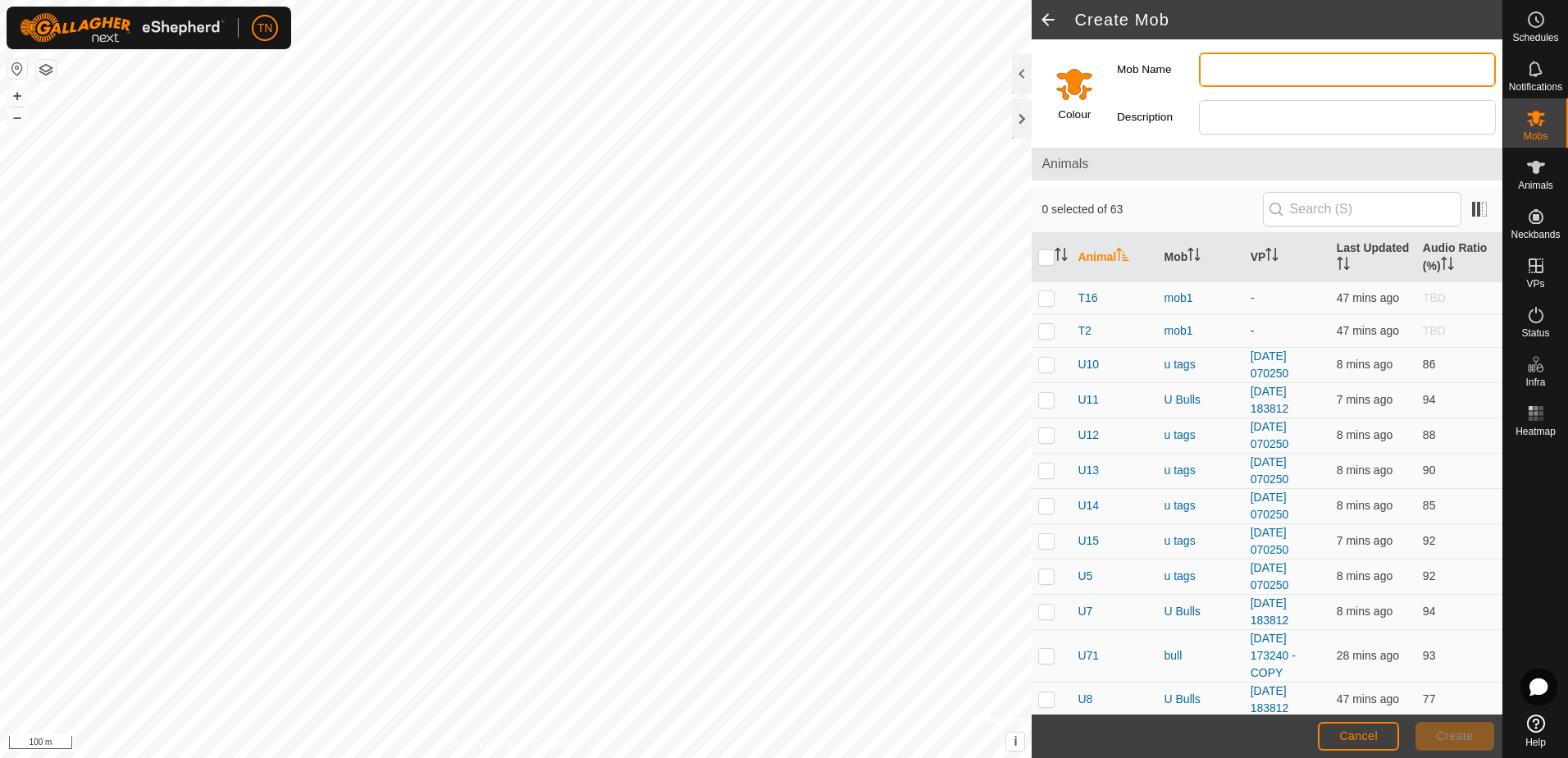
click at [1245, 76] on input "Mob Name" at bounding box center [1347, 69] width 297 height 34
type input "T Bulls"
click at [1041, 302] on p-checkbox at bounding box center [1046, 297] width 17 height 13
checkbox input "true"
click at [1041, 329] on p-checkbox at bounding box center [1046, 330] width 17 height 13
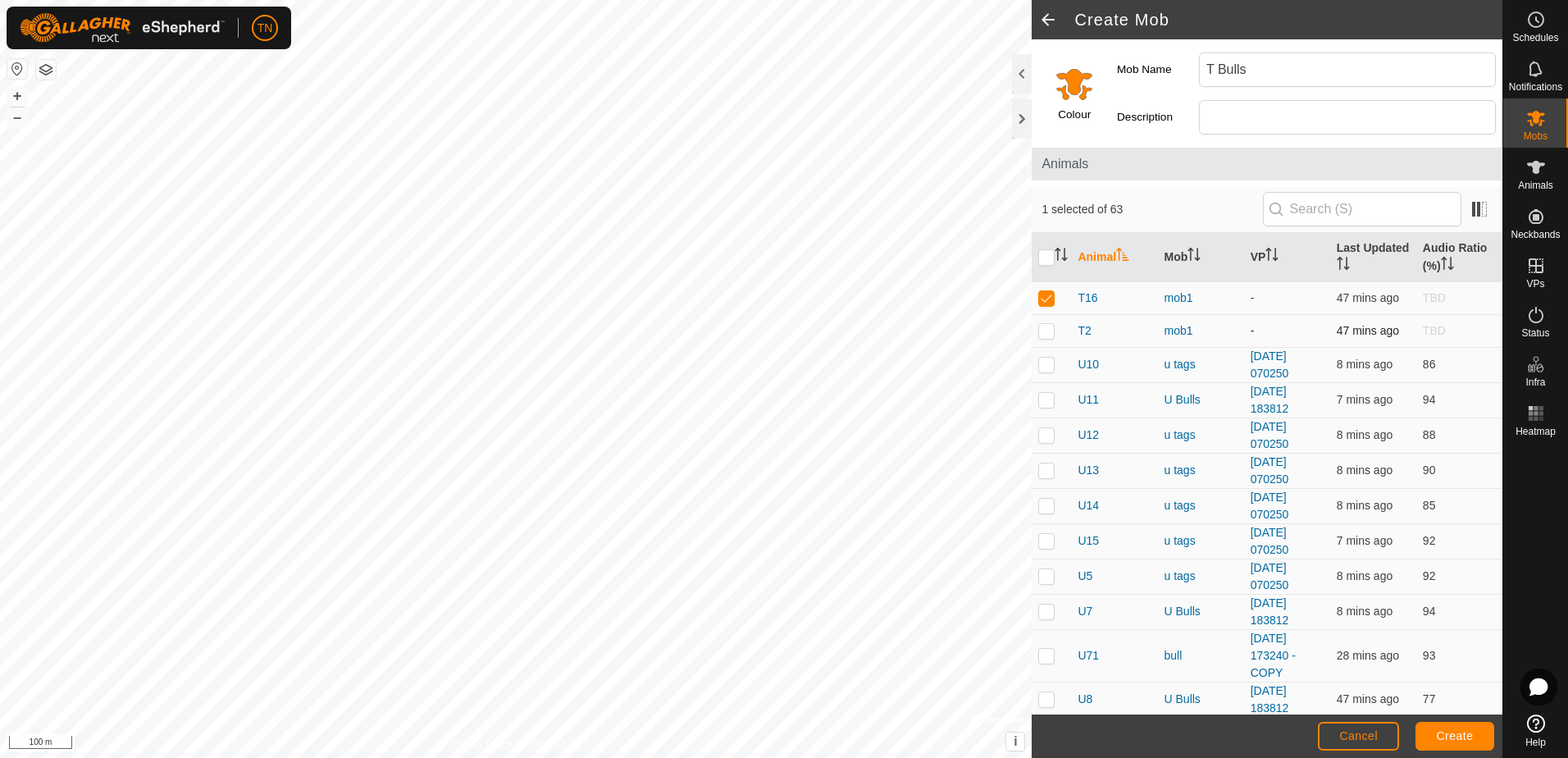
checkbox input "true"
click at [1461, 736] on span "Create" at bounding box center [1455, 735] width 37 height 13
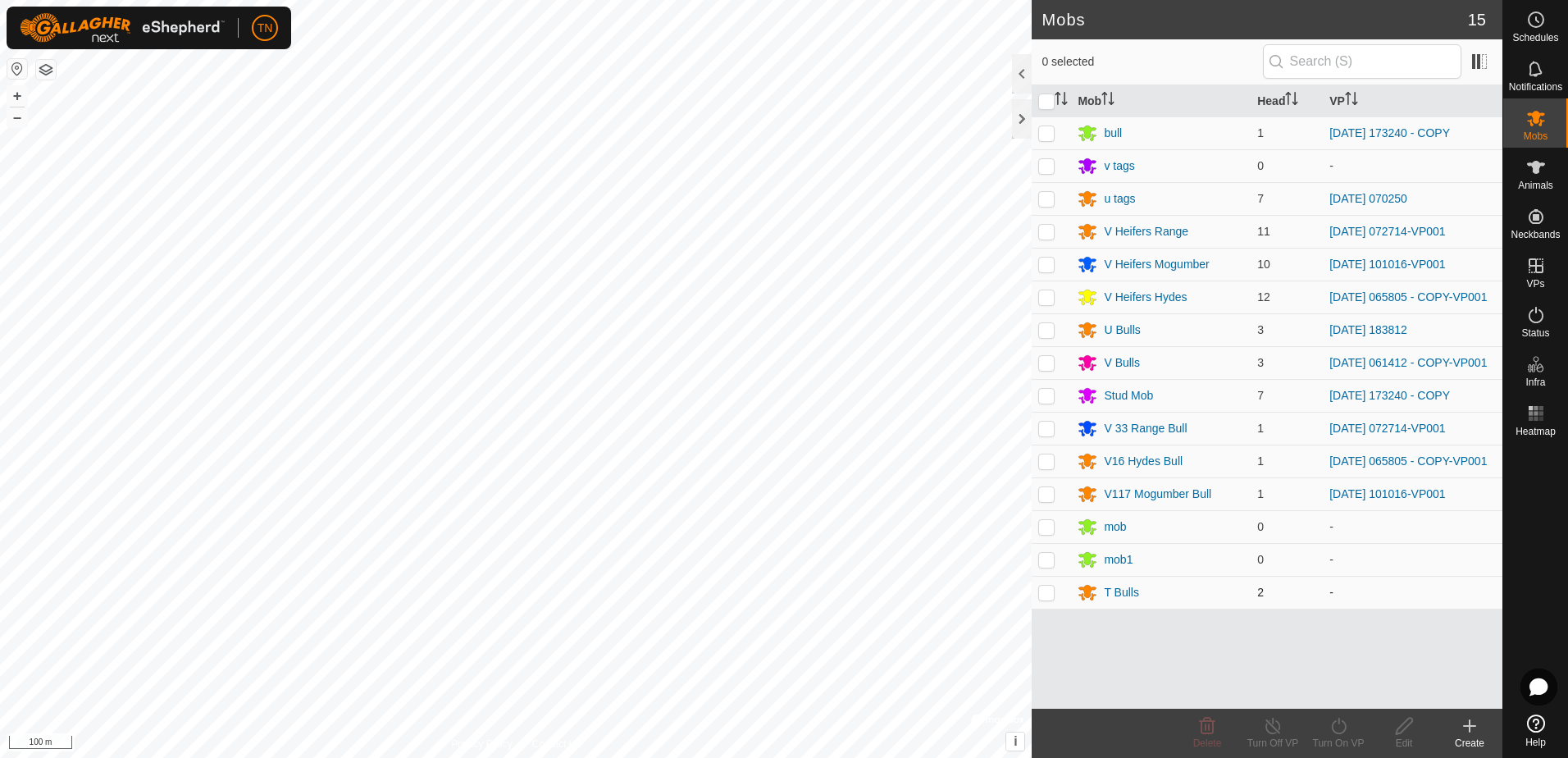
click at [1045, 598] on p-checkbox at bounding box center [1046, 592] width 17 height 13
checkbox input "true"
click at [1341, 735] on icon at bounding box center [1338, 726] width 20 height 19
click at [1345, 689] on link "Now" at bounding box center [1387, 690] width 163 height 33
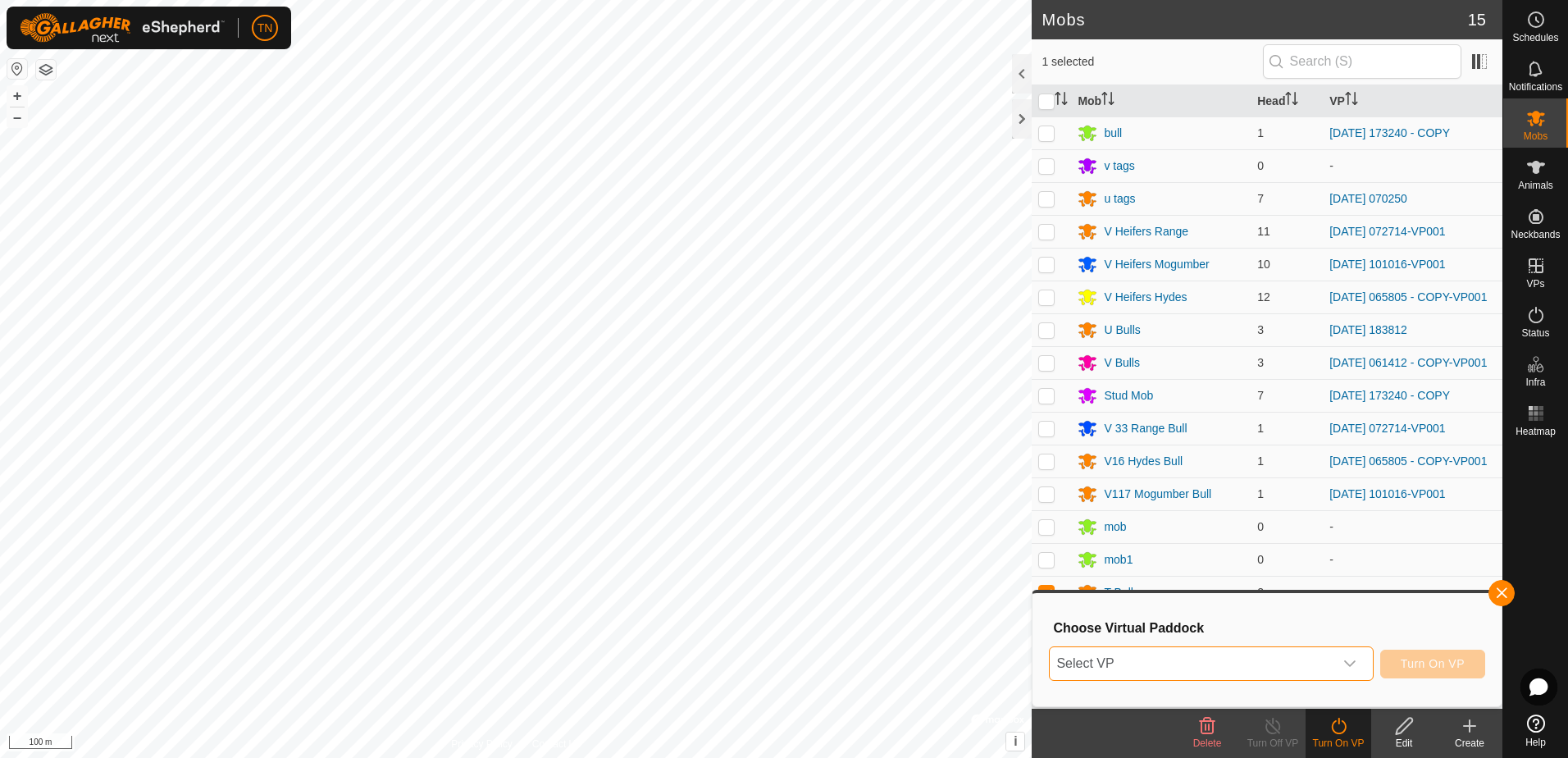
click at [1189, 671] on span "Select VP" at bounding box center [1190, 664] width 283 height 33
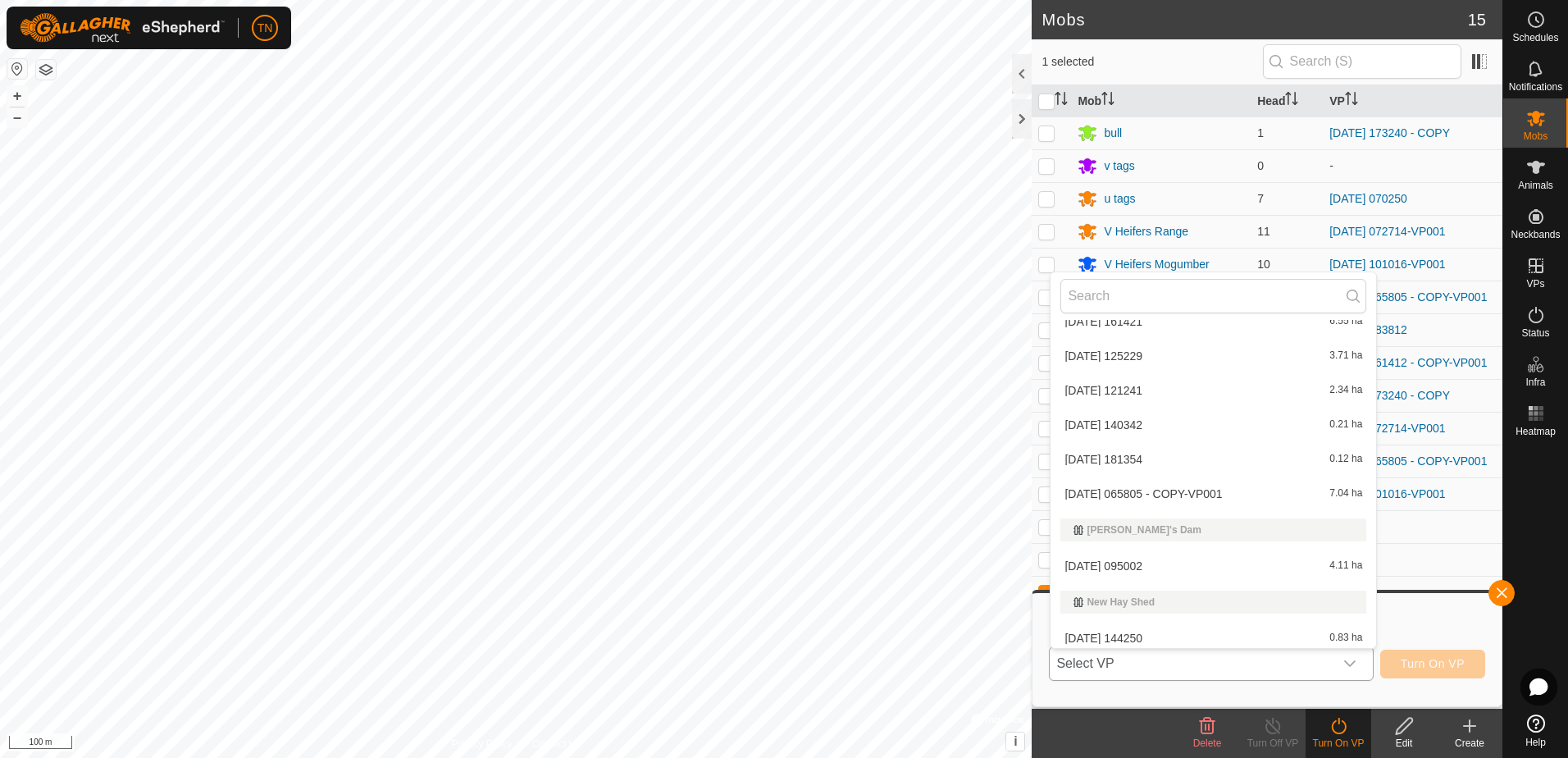
scroll to position [1586, 0]
click at [1503, 592] on button "button" at bounding box center [1501, 593] width 26 height 26
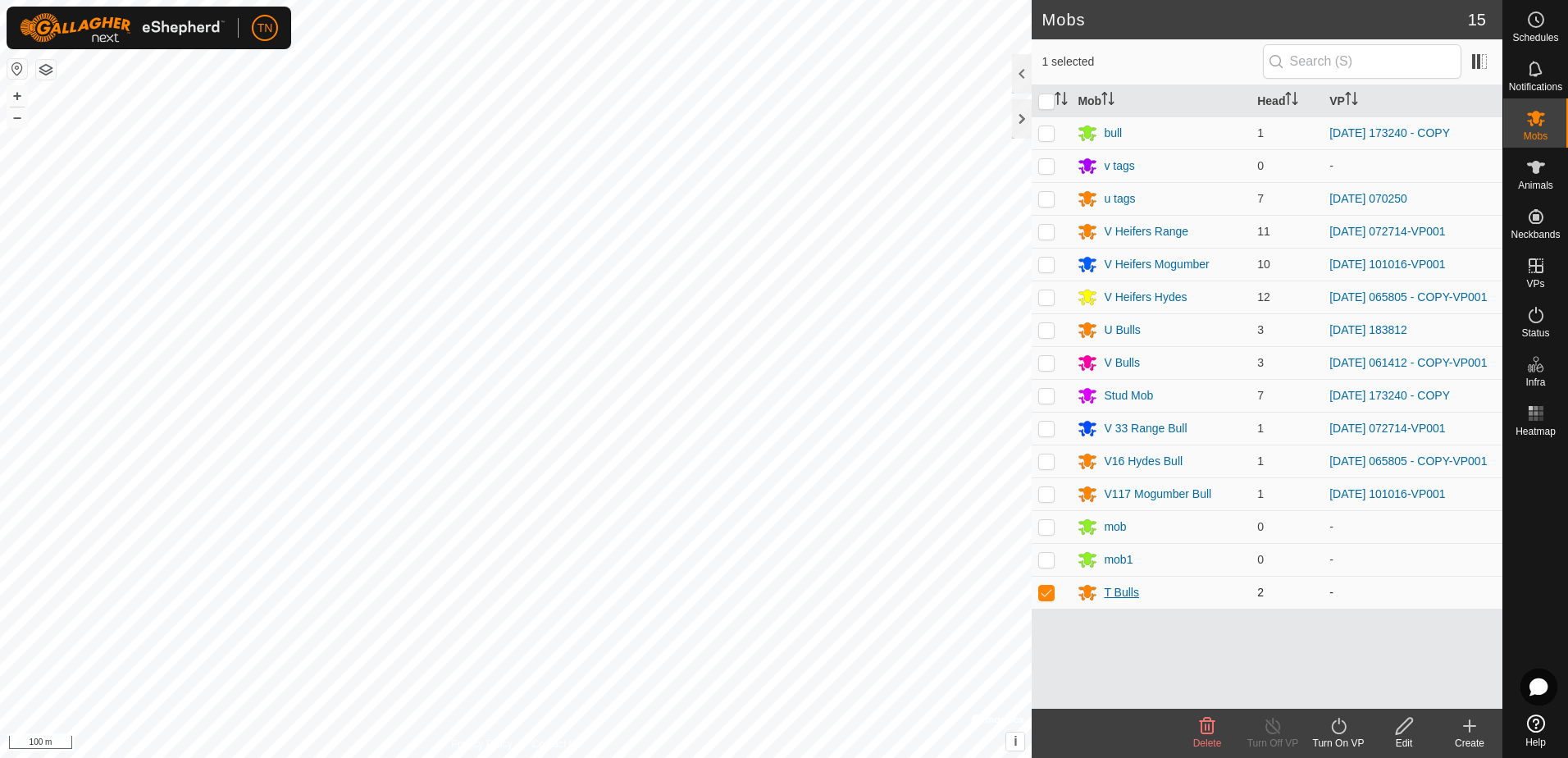
click at [1127, 598] on div "T Bulls" at bounding box center [1121, 593] width 35 height 18
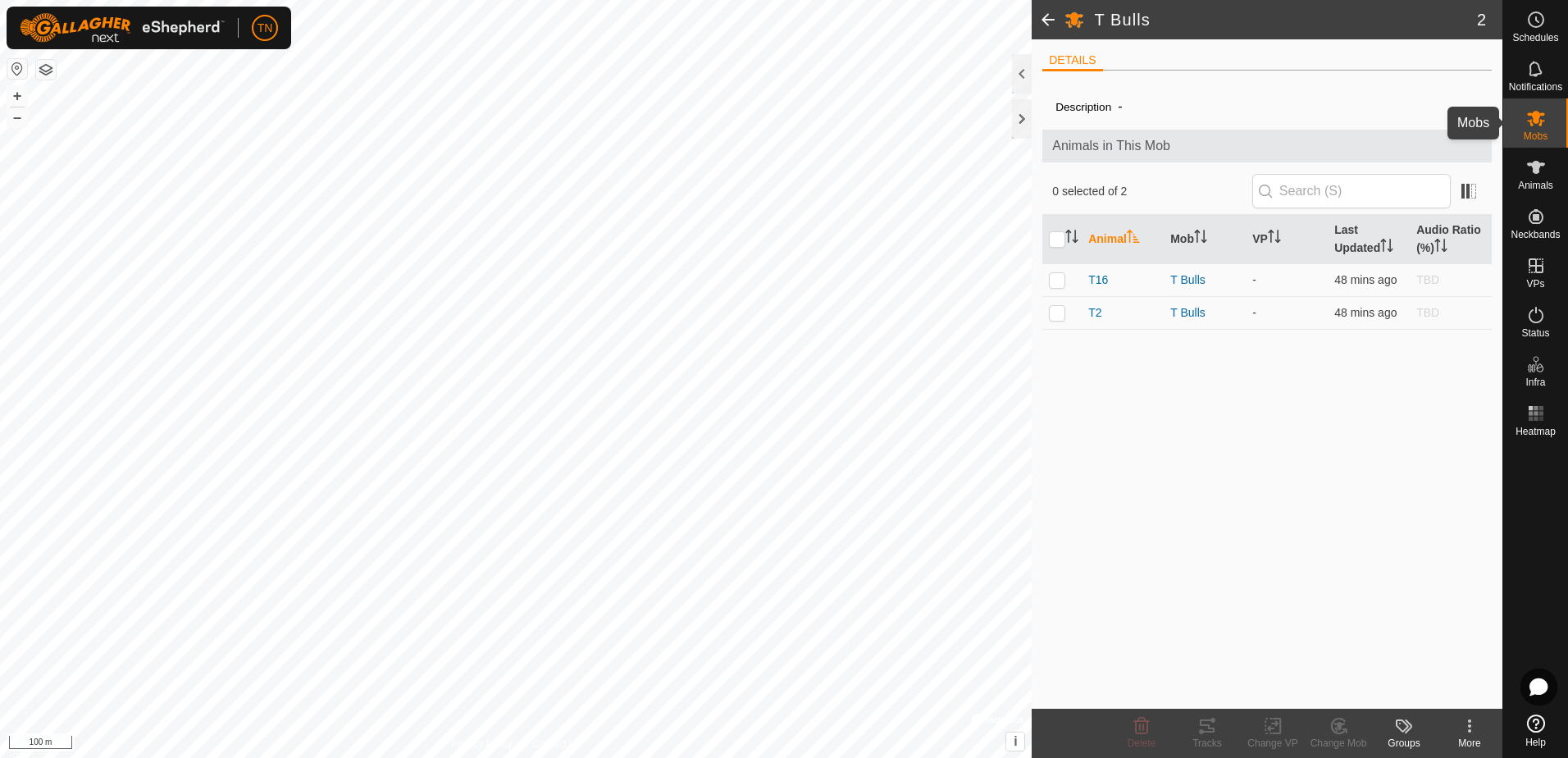
click at [1537, 126] on icon at bounding box center [1536, 118] width 19 height 19
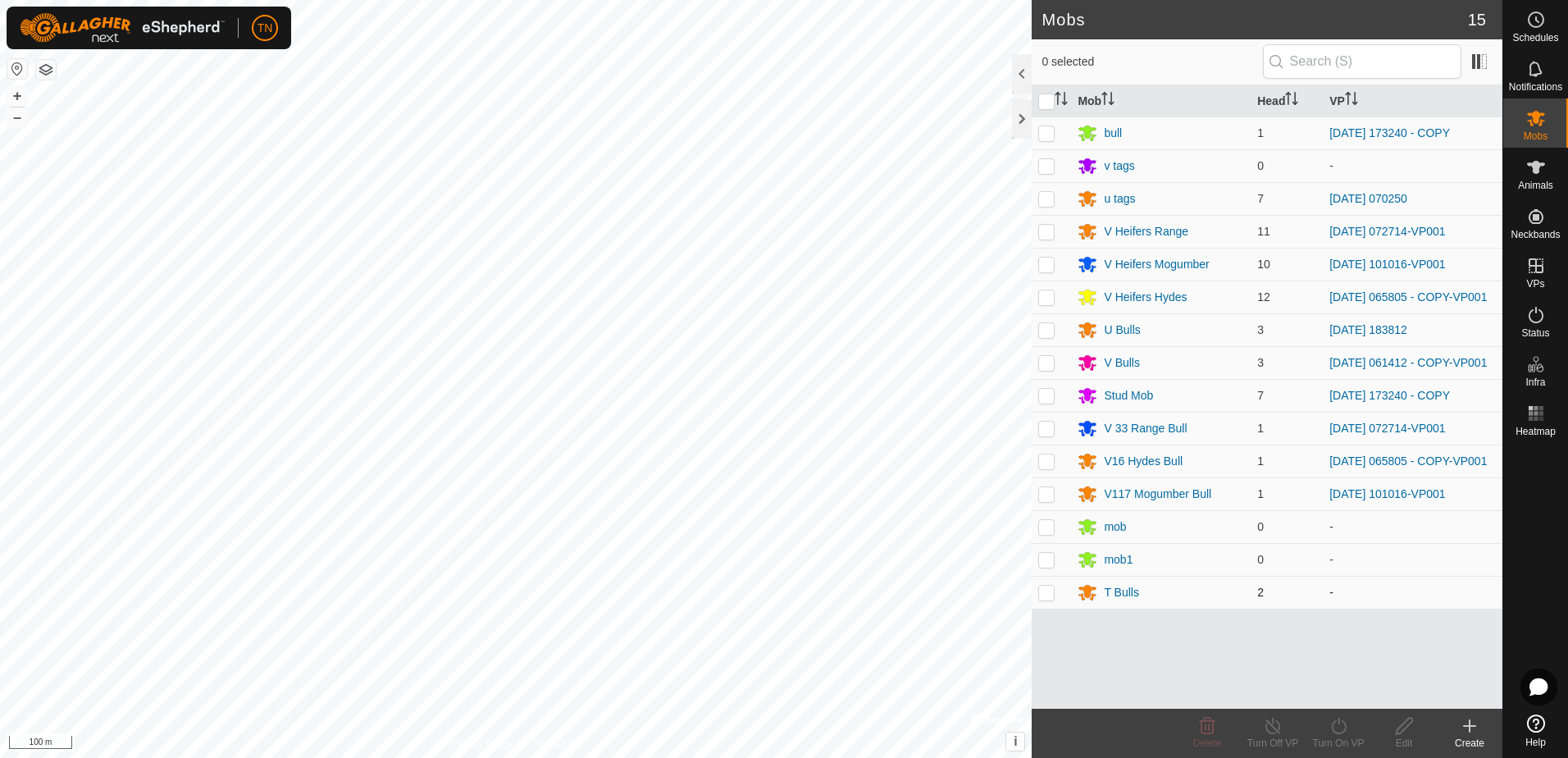
click at [1051, 598] on p-checkbox at bounding box center [1046, 592] width 17 height 13
checkbox input "true"
click at [1336, 731] on icon at bounding box center [1338, 726] width 20 height 19
click at [1346, 684] on link "Now" at bounding box center [1387, 690] width 163 height 33
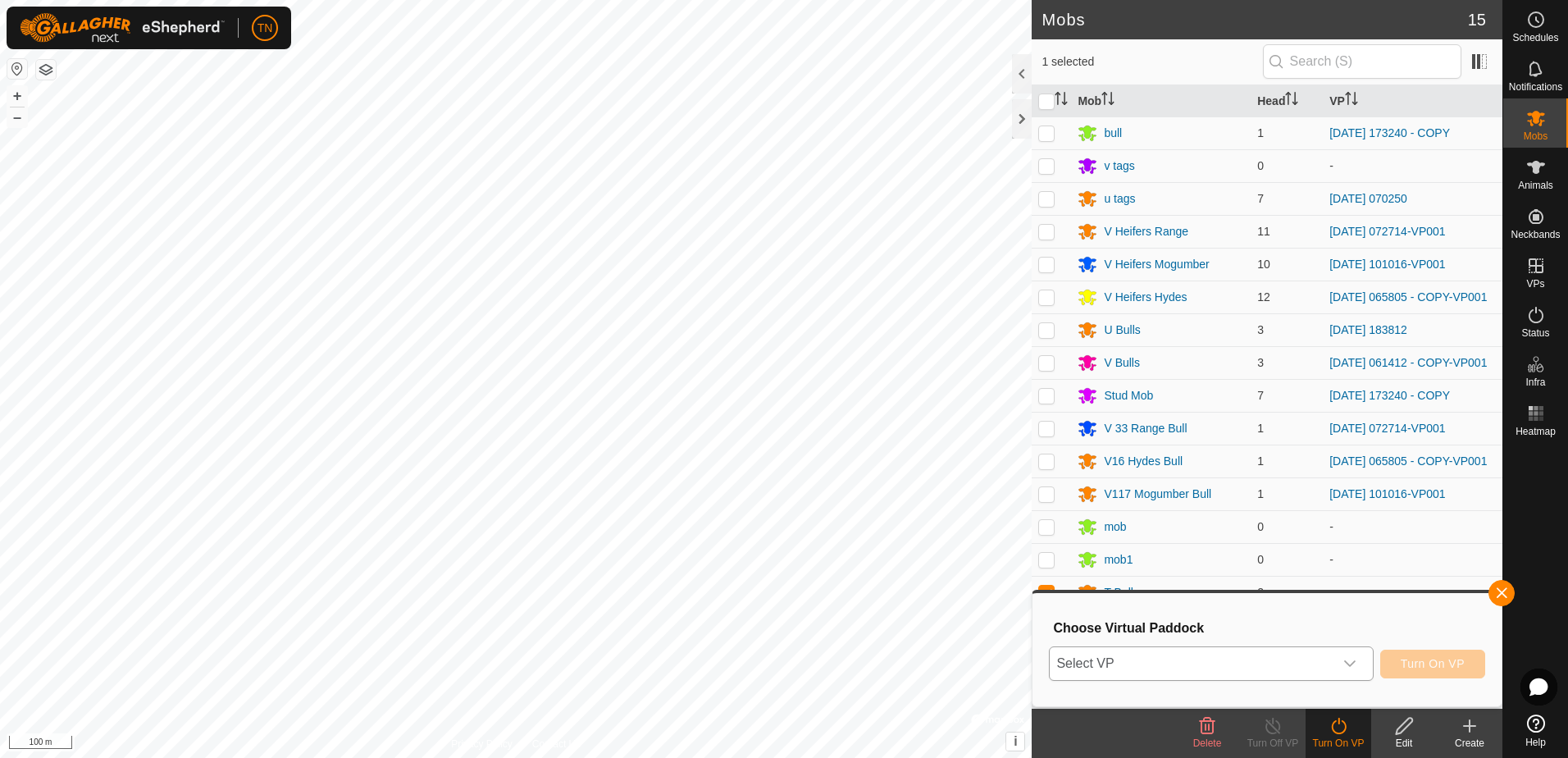
click at [1339, 663] on div "dropdown trigger" at bounding box center [1350, 664] width 33 height 33
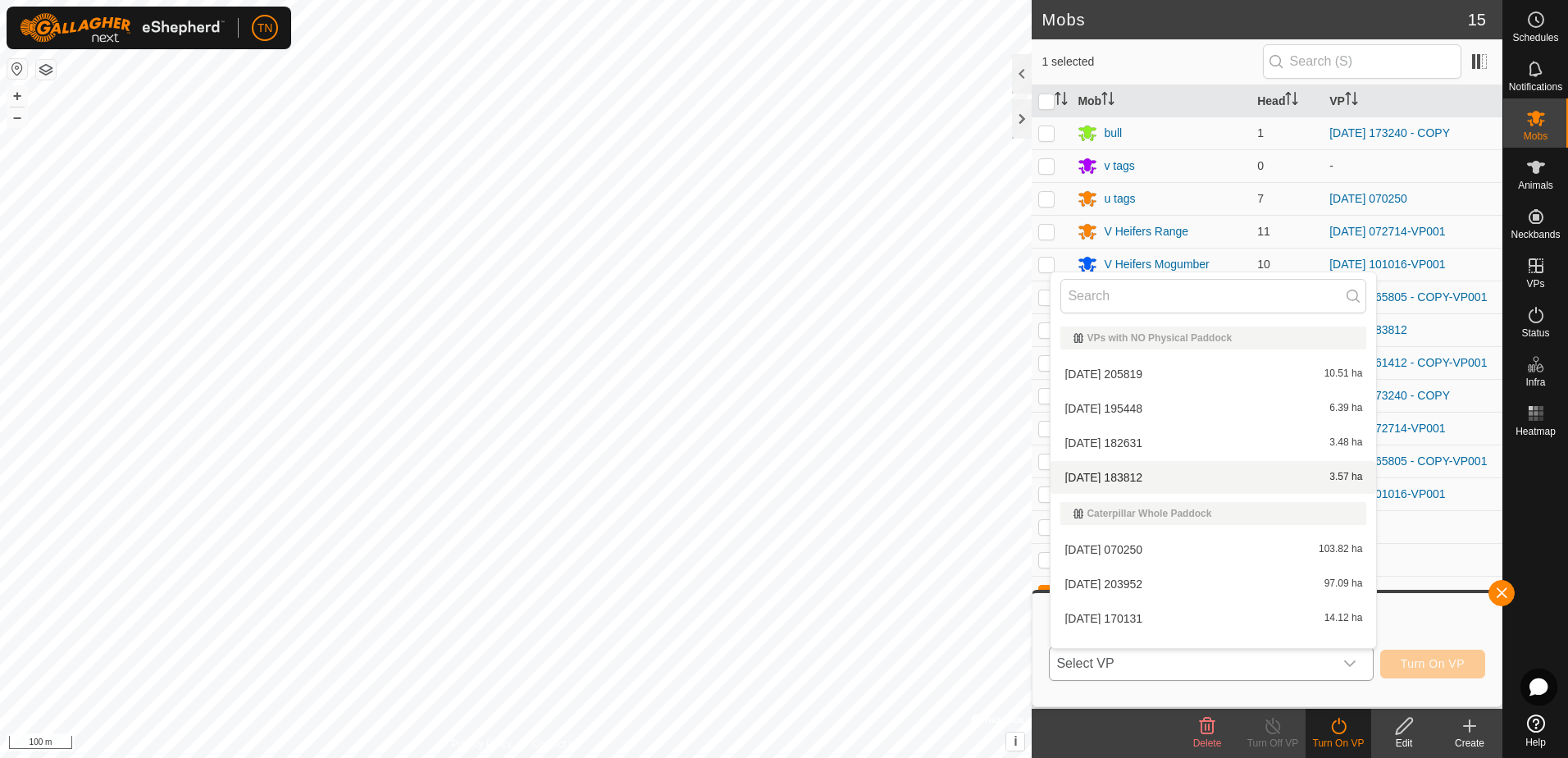
click at [1190, 475] on li "[DATE] 183812 3.57 ha" at bounding box center [1213, 478] width 325 height 33
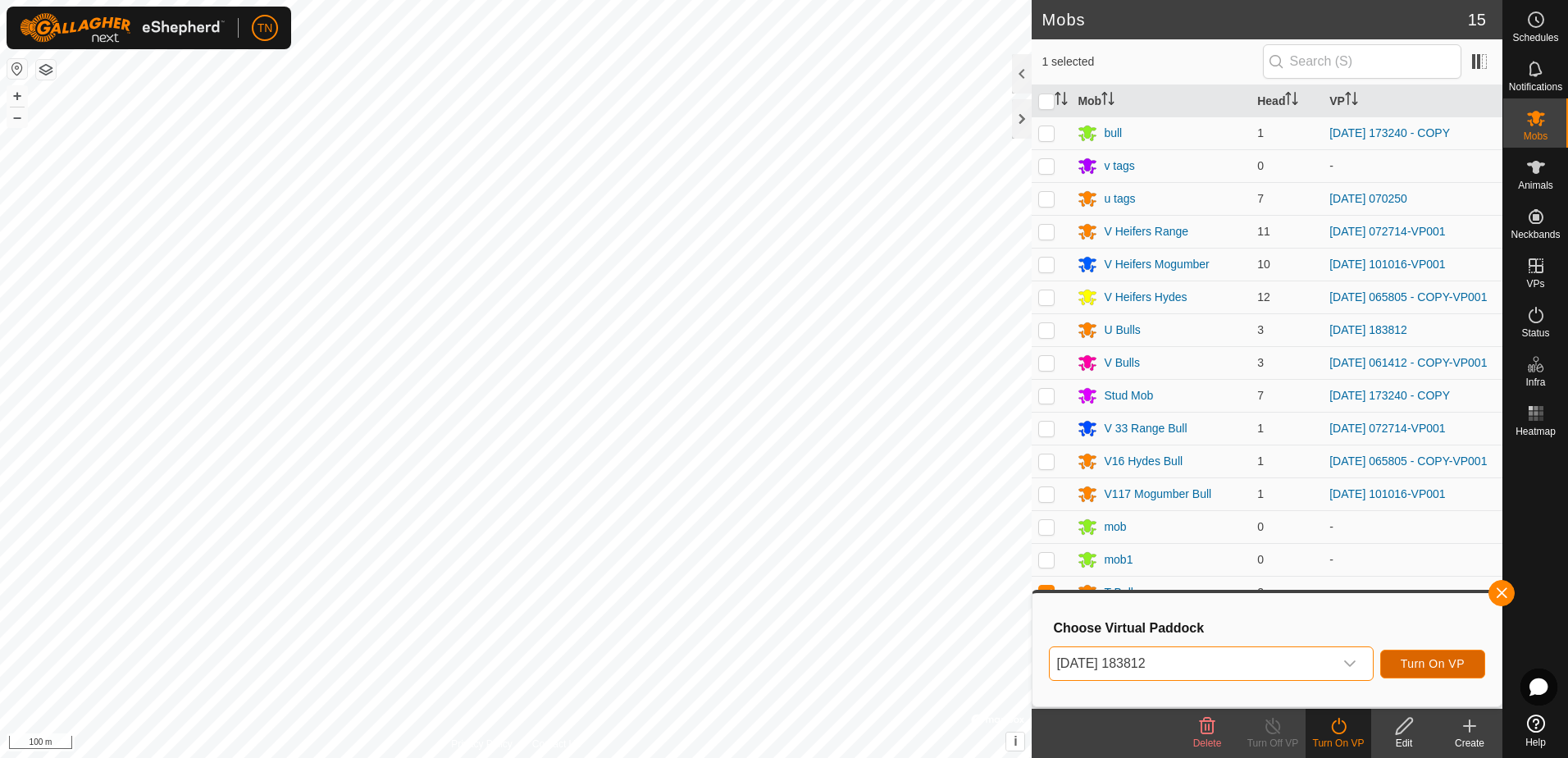
click at [1449, 668] on span "Turn On VP" at bounding box center [1433, 663] width 64 height 13
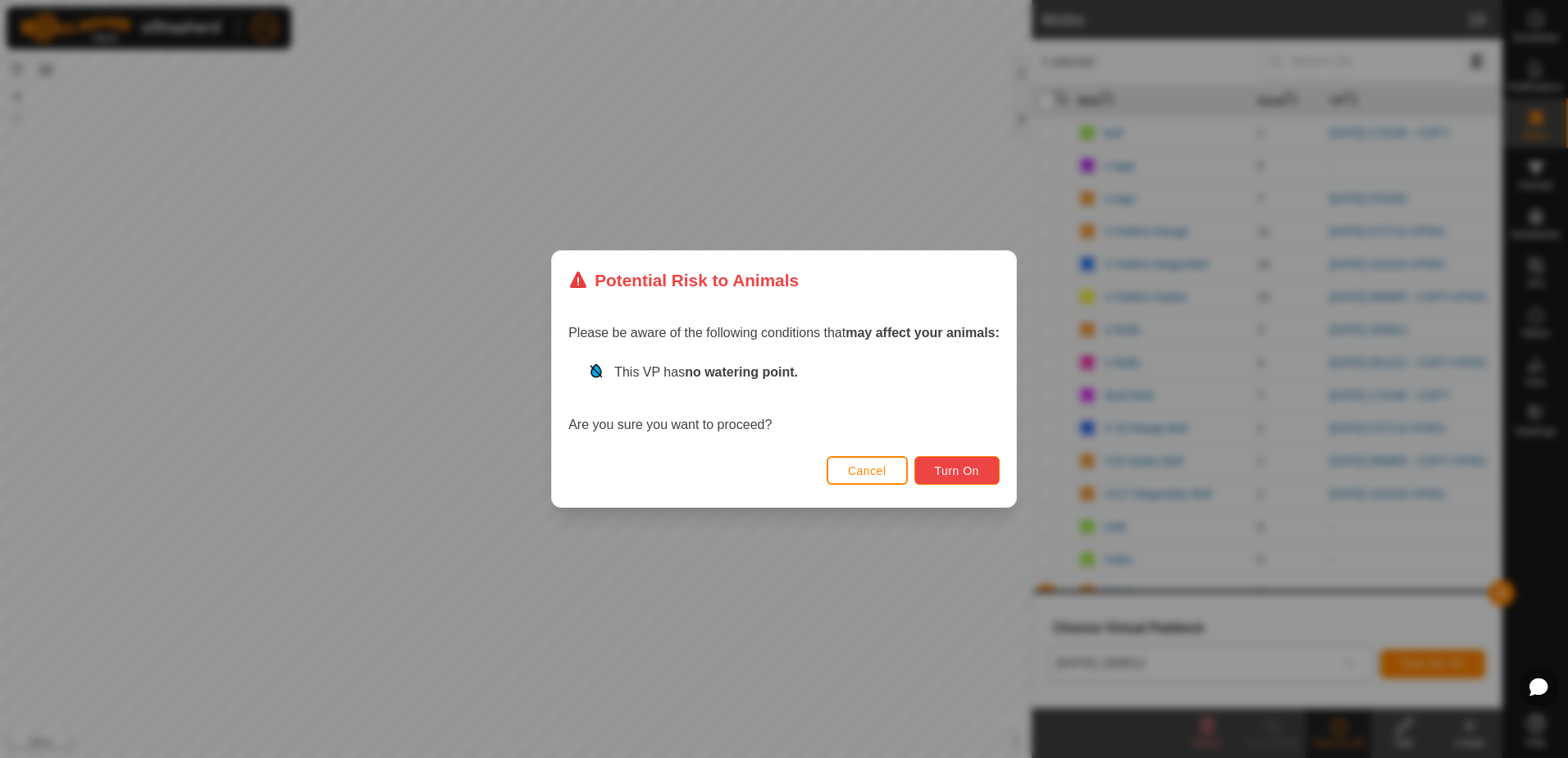
click at [956, 481] on button "Turn On" at bounding box center [957, 469] width 86 height 28
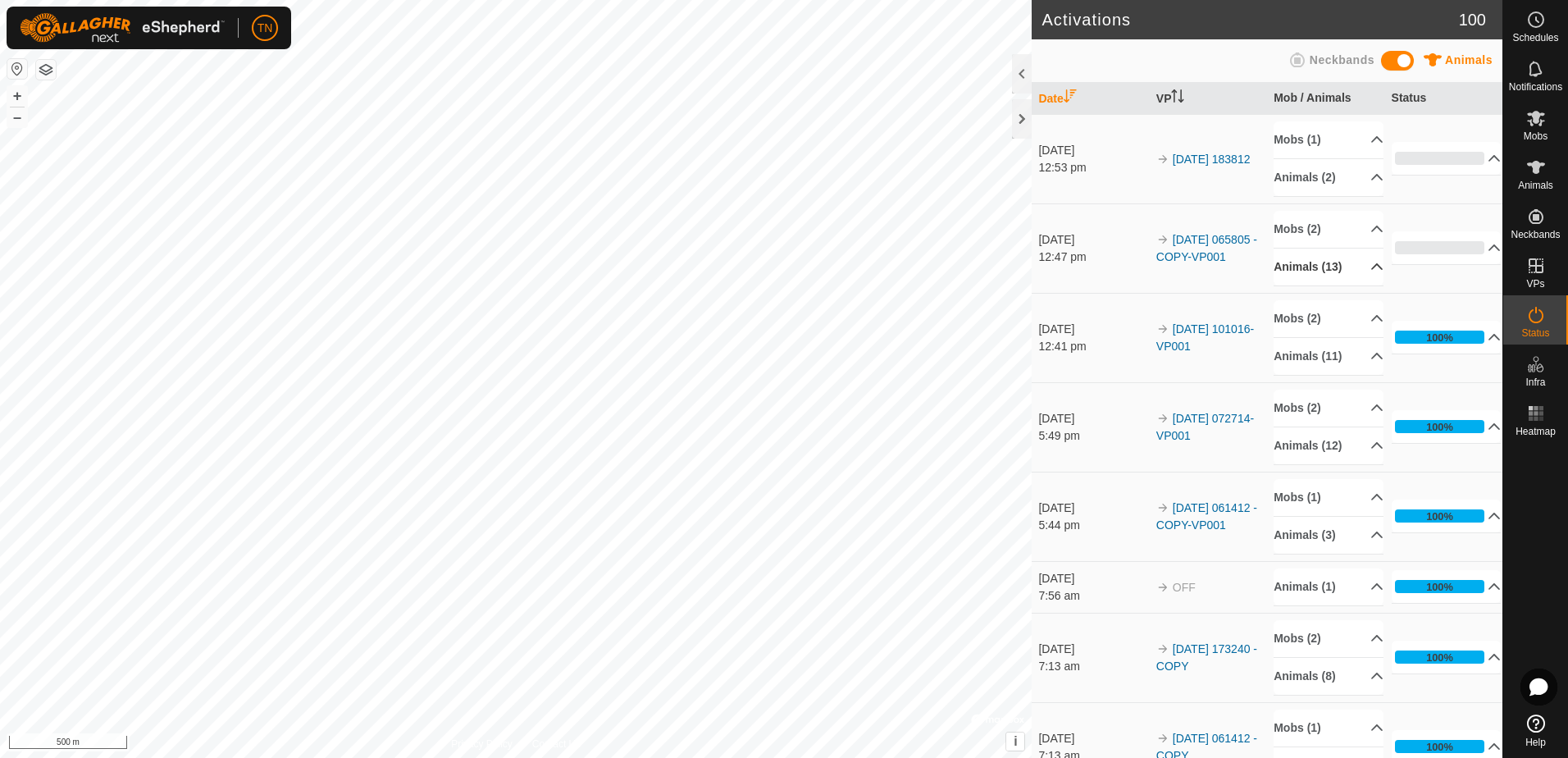
click at [1329, 264] on p-accordion-header "Animals (13)" at bounding box center [1328, 267] width 110 height 37
